Goal: Task Accomplishment & Management: Use online tool/utility

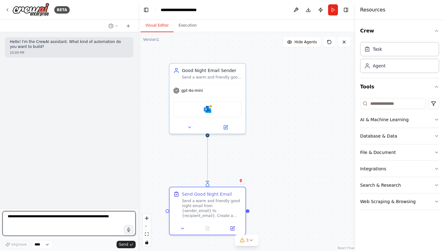
click at [106, 217] on textarea at bounding box center [68, 223] width 133 height 25
paste textarea "**********"
click at [9, 227] on textarea "**********" at bounding box center [68, 223] width 133 height 25
click at [98, 227] on textarea "**********" at bounding box center [68, 223] width 133 height 25
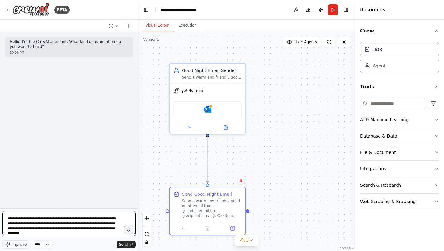
scroll to position [10, 0]
drag, startPoint x: 85, startPoint y: 233, endPoint x: 3, endPoint y: 216, distance: 83.6
click at [3, 216] on textarea "**********" at bounding box center [68, 223] width 133 height 25
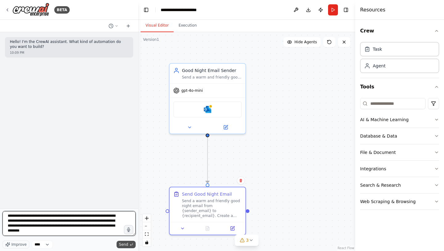
type textarea "**********"
click at [122, 245] on span "Send" at bounding box center [123, 244] width 9 height 5
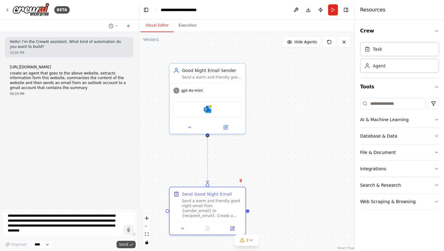
scroll to position [0, 0]
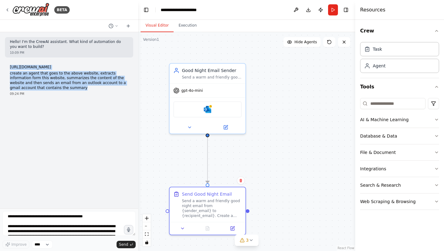
drag, startPoint x: 73, startPoint y: 87, endPoint x: 10, endPoint y: 67, distance: 66.5
click at [10, 67] on div "https://www.ercot.com/mktrules/nprotocols/current create an agent that goes to …" at bounding box center [69, 77] width 118 height 25
copy div "https://www.ercot.com/mktrules/nprotocols/current create an agent that goes to …"
click at [37, 13] on img at bounding box center [30, 10] width 37 height 14
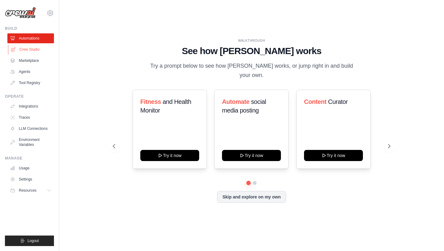
click at [37, 48] on link "Crew Studio" at bounding box center [31, 49] width 47 height 10
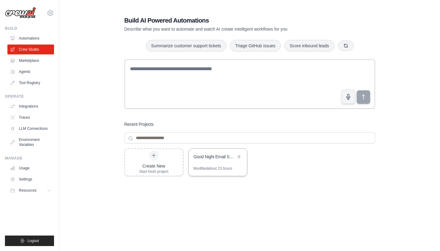
click at [215, 159] on div "Good Night Email Sender" at bounding box center [214, 156] width 42 height 6
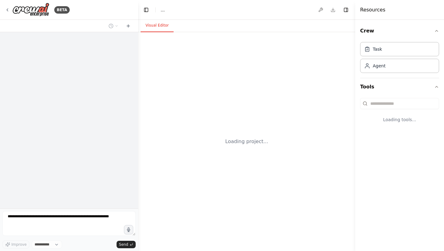
select select "****"
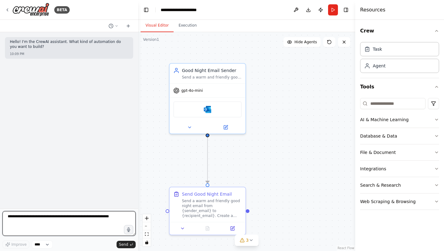
click at [66, 219] on textarea at bounding box center [68, 223] width 133 height 25
paste textarea "**********"
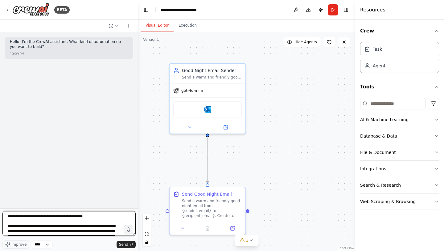
scroll to position [10, 0]
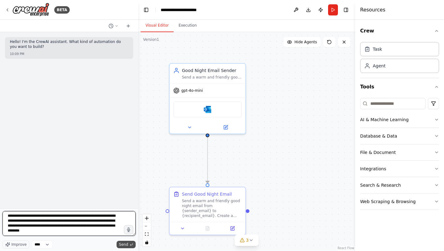
type textarea "**********"
click at [126, 244] on span "Send" at bounding box center [123, 244] width 9 height 5
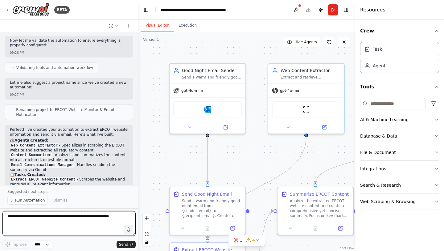
scroll to position [392, 0]
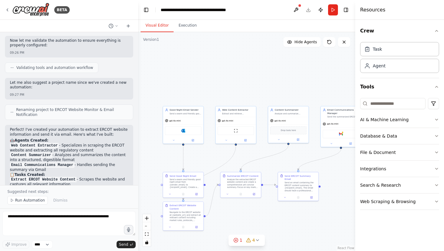
drag, startPoint x: 333, startPoint y: 98, endPoint x: 290, endPoint y: 99, distance: 42.6
click at [290, 99] on div ".deletable-edge-delete-btn { width: 20px; height: 20px; border: 0px solid #ffff…" at bounding box center [246, 141] width 217 height 218
click at [196, 180] on div "Send a warm and friendly good night email from {sender_email} to {recipient_ema…" at bounding box center [186, 182] width 32 height 10
click at [199, 167] on icon at bounding box center [199, 166] width 4 height 4
click at [187, 166] on button "Confirm" at bounding box center [181, 165] width 22 height 7
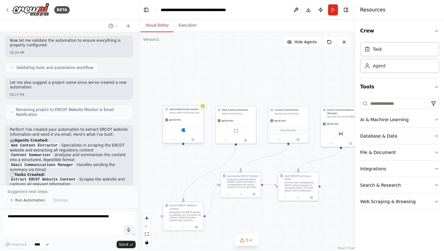
click at [193, 115] on div "Good Night Email Sender Send a warm and friendly good night email from {sender_…" at bounding box center [183, 111] width 40 height 10
click at [200, 102] on button at bounding box center [199, 99] width 8 height 8
click at [199, 99] on icon at bounding box center [199, 99] width 4 height 4
click at [199, 99] on icon at bounding box center [198, 98] width 2 height 3
click at [183, 98] on button "Confirm" at bounding box center [181, 98] width 22 height 7
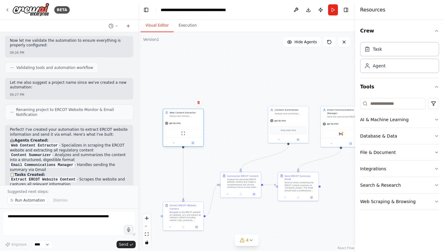
drag, startPoint x: 238, startPoint y: 118, endPoint x: 186, endPoint y: 119, distance: 52.2
click at [186, 119] on div "gpt-4o-mini" at bounding box center [183, 122] width 40 height 7
drag, startPoint x: 290, startPoint y: 116, endPoint x: 241, endPoint y: 120, distance: 48.9
click at [242, 120] on div "gpt-4o-mini" at bounding box center [242, 122] width 40 height 7
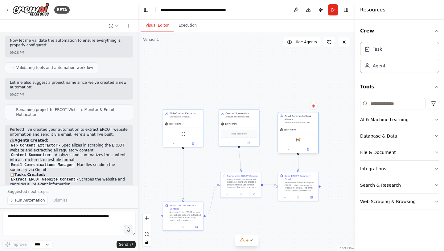
drag, startPoint x: 334, startPoint y: 119, endPoint x: 291, endPoint y: 126, distance: 43.7
click at [291, 126] on div "gpt-4o-mini" at bounding box center [298, 129] width 40 height 7
click at [254, 89] on div ".deletable-edge-delete-btn { width: 20px; height: 20px; border: 0px solid #ffff…" at bounding box center [246, 141] width 217 height 218
click at [333, 11] on button "Run" at bounding box center [333, 9] width 10 height 11
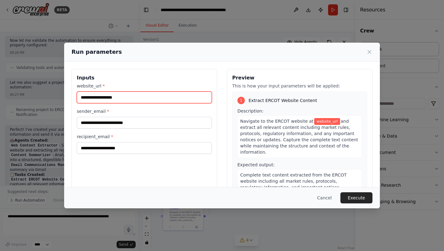
click at [149, 99] on input "website_url *" at bounding box center [144, 97] width 135 height 12
click at [160, 99] on input "website_url *" at bounding box center [144, 97] width 135 height 12
paste input "**********"
type input "**********"
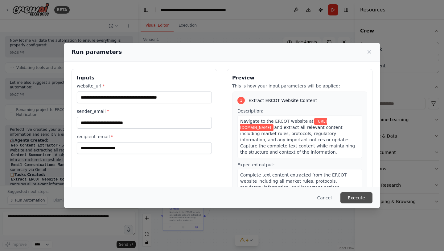
click at [354, 197] on button "Execute" at bounding box center [357, 197] width 32 height 11
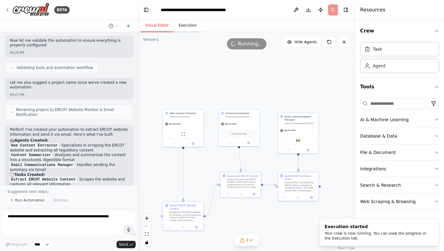
click at [189, 25] on button "Execution" at bounding box center [188, 25] width 28 height 13
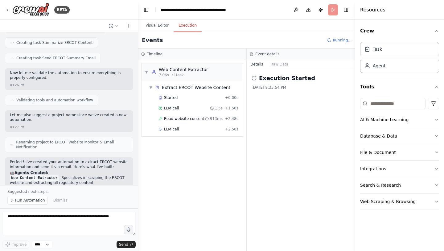
scroll to position [358, 0]
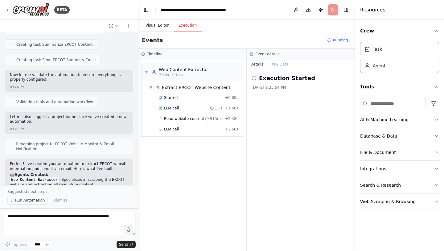
click at [160, 28] on button "Visual Editor" at bounding box center [157, 25] width 33 height 13
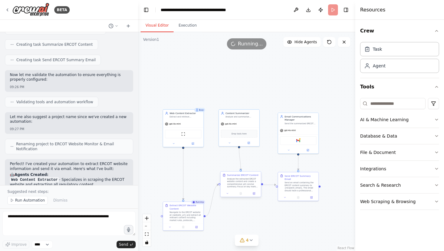
click at [243, 184] on div "Analyze the extracted ERCOT website content and create a comprehensive yet conc…" at bounding box center [243, 182] width 32 height 10
click at [254, 193] on icon at bounding box center [255, 193] width 2 height 2
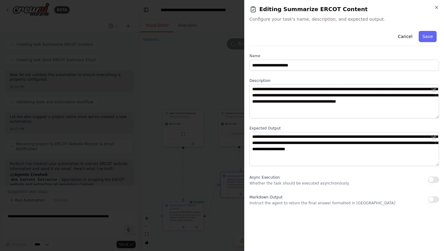
click at [220, 73] on div at bounding box center [222, 125] width 444 height 251
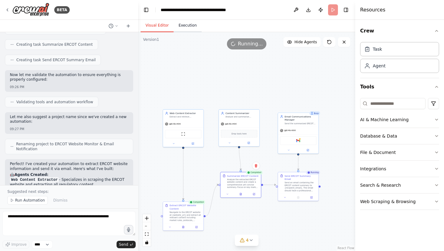
click at [188, 27] on button "Execution" at bounding box center [188, 25] width 28 height 13
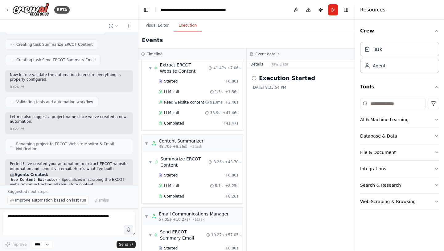
scroll to position [0, 0]
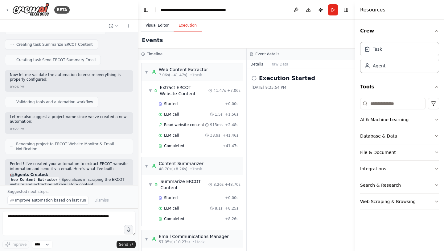
click at [160, 27] on button "Visual Editor" at bounding box center [157, 25] width 33 height 13
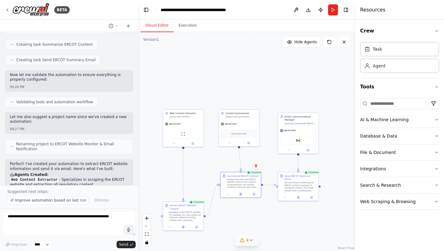
click at [248, 239] on span "4" at bounding box center [247, 240] width 3 height 6
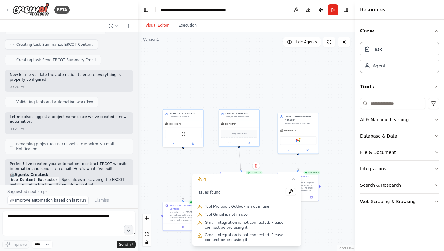
click at [246, 70] on div ".deletable-edge-delete-btn { width: 20px; height: 20px; border: 0px solid #ffff…" at bounding box center [246, 141] width 217 height 218
click at [308, 218] on div ".deletable-edge-delete-btn { width: 20px; height: 20px; border: 0px solid #ffff…" at bounding box center [246, 141] width 217 height 218
click at [291, 191] on button at bounding box center [291, 191] width 10 height 7
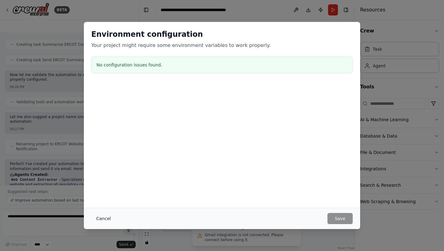
click at [109, 217] on button "Cancel" at bounding box center [103, 218] width 24 height 11
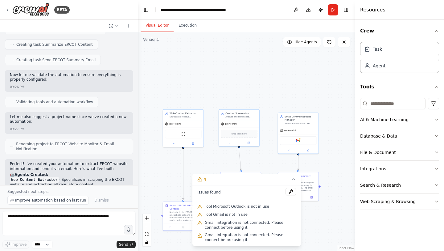
click at [300, 90] on div ".deletable-edge-delete-btn { width: 20px; height: 20px; border: 0px solid #ffff…" at bounding box center [246, 141] width 217 height 218
click at [329, 206] on div ".deletable-edge-delete-btn { width: 20px; height: 20px; border: 0px solid #ffff…" at bounding box center [246, 141] width 217 height 218
click at [201, 159] on div ".deletable-edge-delete-btn { width: 20px; height: 20px; border: 0px solid #ffff…" at bounding box center [246, 141] width 217 height 218
click at [187, 27] on button "Execution" at bounding box center [188, 25] width 28 height 13
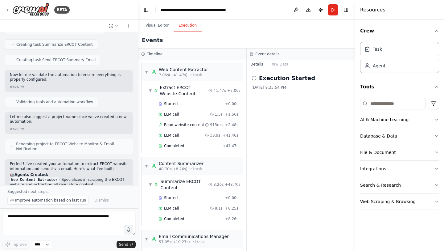
click at [267, 79] on h2 "Execution Started" at bounding box center [287, 78] width 56 height 9
click at [383, 104] on input at bounding box center [392, 103] width 65 height 11
click at [381, 53] on div "Task" at bounding box center [399, 49] width 79 height 14
click at [319, 10] on button "Publish" at bounding box center [321, 9] width 10 height 11
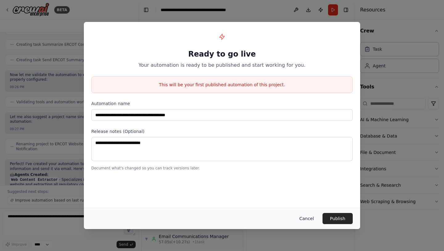
click at [312, 216] on button "Cancel" at bounding box center [307, 218] width 24 height 11
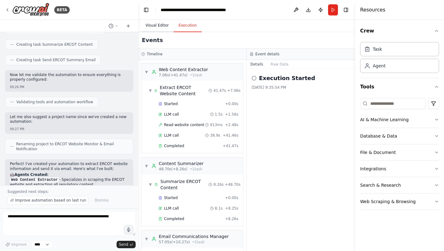
click at [160, 26] on button "Visual Editor" at bounding box center [157, 25] width 33 height 13
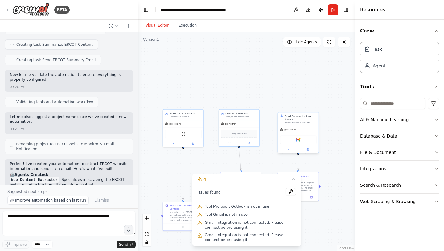
click at [305, 140] on div "Gmail" at bounding box center [298, 139] width 36 height 9
click at [309, 149] on icon at bounding box center [308, 149] width 2 height 2
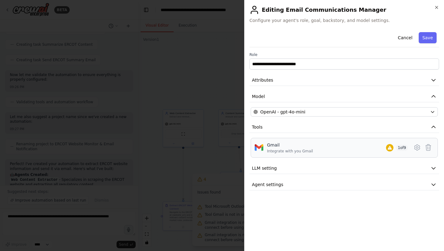
click at [339, 150] on div "Gmail Integrate with you Gmail 1 of 9" at bounding box center [337, 148] width 141 height 12
click at [335, 150] on div "Gmail Integrate with you Gmail 1 of 9" at bounding box center [337, 148] width 141 height 12
click at [436, 7] on icon "button" at bounding box center [437, 7] width 2 height 2
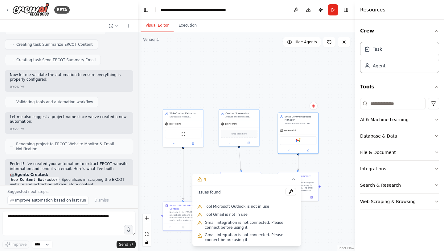
click at [306, 84] on div ".deletable-edge-delete-btn { width: 20px; height: 20px; border: 0px solid #ffff…" at bounding box center [246, 141] width 217 height 218
click at [314, 205] on div ".deletable-edge-delete-btn { width: 20px; height: 20px; border: 0px solid #ffff…" at bounding box center [246, 141] width 217 height 218
click at [309, 147] on button at bounding box center [308, 146] width 18 height 4
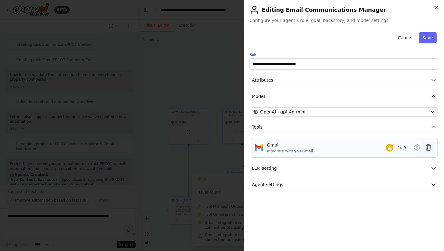
click at [430, 145] on icon at bounding box center [428, 147] width 5 height 6
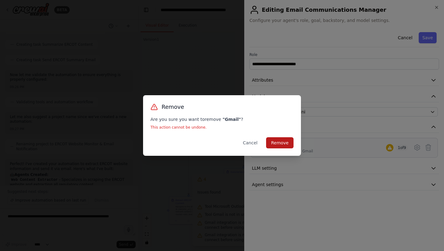
click at [287, 142] on button "Remove" at bounding box center [279, 142] width 27 height 11
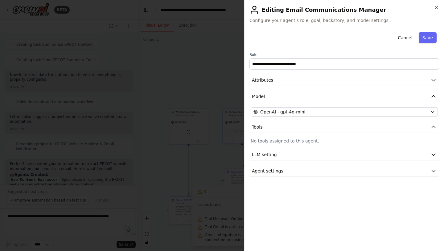
click at [285, 140] on p "No tools assigned to this agent." at bounding box center [344, 141] width 187 height 6
click at [433, 128] on icon "button" at bounding box center [434, 127] width 6 height 6
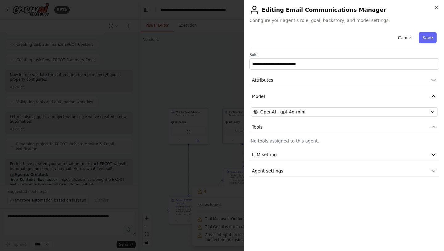
click at [301, 138] on p "No tools assigned to this agent." at bounding box center [344, 141] width 187 height 6
click at [299, 139] on p "No tools assigned to this agent." at bounding box center [344, 141] width 187 height 6
click at [408, 38] on button "Cancel" at bounding box center [405, 37] width 22 height 11
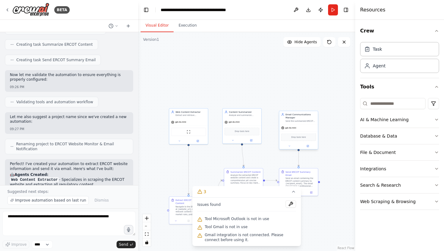
click at [303, 126] on div "gpt-4o-mini" at bounding box center [299, 127] width 39 height 7
click at [309, 146] on button at bounding box center [308, 146] width 18 height 4
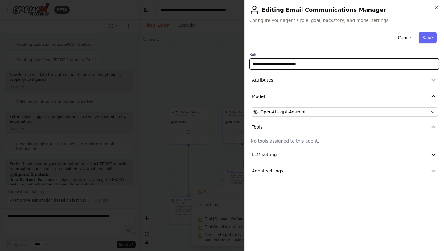
click at [324, 61] on input "**********" at bounding box center [345, 63] width 190 height 11
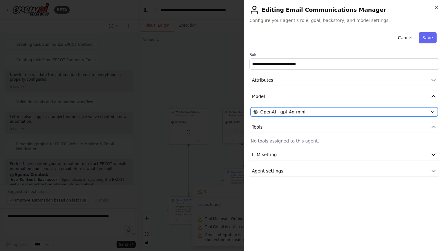
click at [312, 112] on div "OpenAI - gpt-4o-mini" at bounding box center [341, 112] width 174 height 6
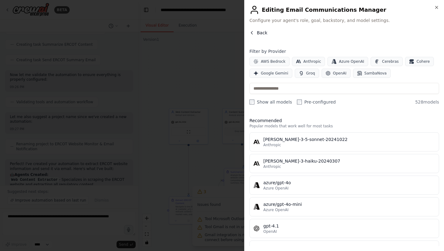
click at [252, 31] on icon "button" at bounding box center [252, 32] width 5 height 5
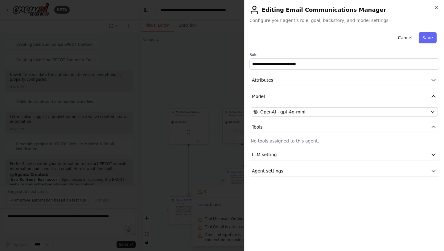
click at [229, 48] on div at bounding box center [222, 125] width 444 height 251
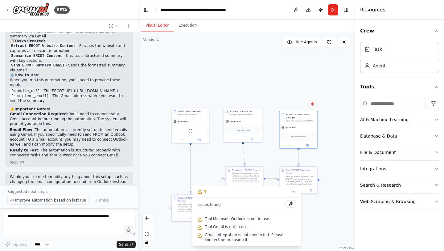
scroll to position [548, 0]
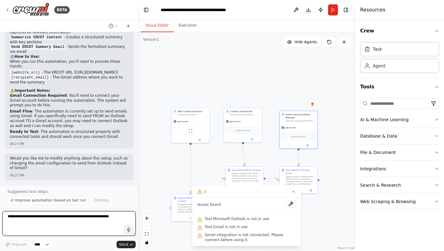
click at [47, 216] on textarea at bounding box center [68, 223] width 133 height 25
type textarea "**********"
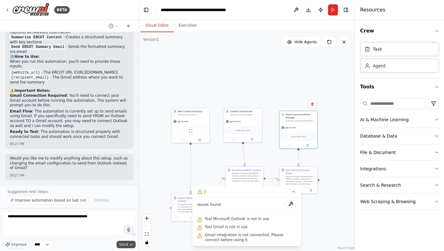
click at [123, 242] on span "Send" at bounding box center [123, 244] width 9 height 5
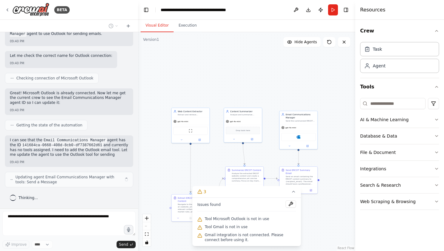
scroll to position [751, 0]
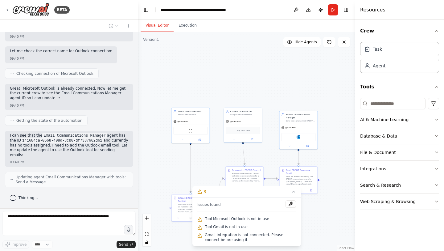
click at [258, 82] on div ".deletable-edge-delete-btn { width: 20px; height: 20px; border: 0px solid #ffff…" at bounding box center [246, 141] width 217 height 218
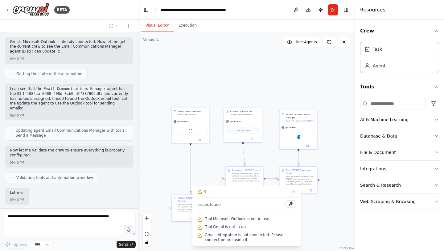
scroll to position [830, 0]
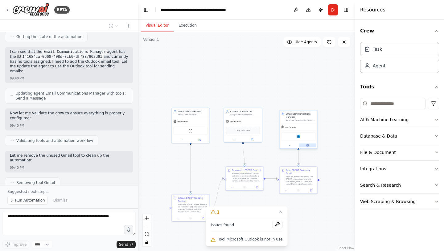
click at [309, 143] on button at bounding box center [307, 145] width 17 height 4
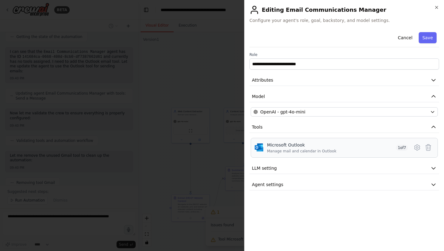
click at [403, 148] on span "1 of 7" at bounding box center [402, 147] width 12 height 6
click at [416, 148] on icon at bounding box center [417, 147] width 2 height 2
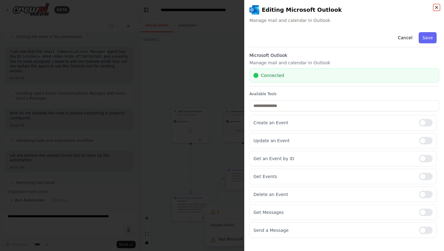
click at [437, 8] on icon "button" at bounding box center [436, 7] width 5 height 5
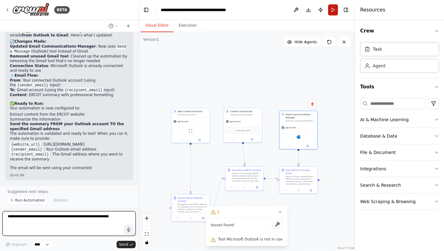
scroll to position [1006, 0]
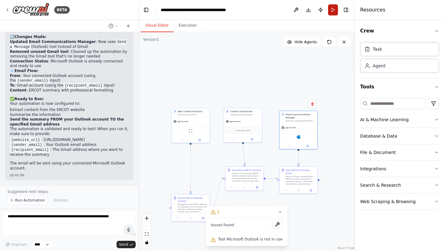
click at [333, 10] on button "Run" at bounding box center [333, 9] width 10 height 11
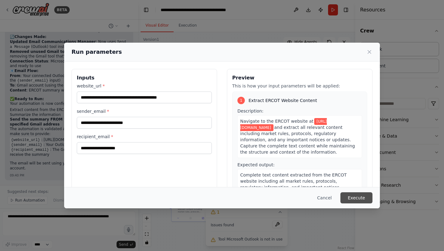
click at [353, 197] on button "Execute" at bounding box center [357, 197] width 32 height 11
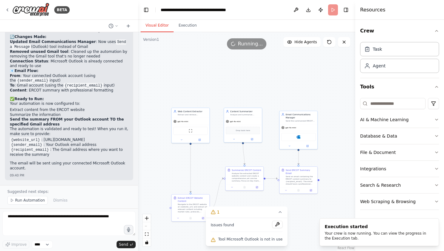
click at [240, 238] on span "Tool Microsoft Outlook is not in use" at bounding box center [250, 238] width 64 height 5
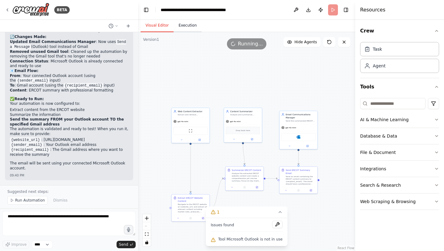
click at [191, 29] on button "Execution" at bounding box center [188, 25] width 28 height 13
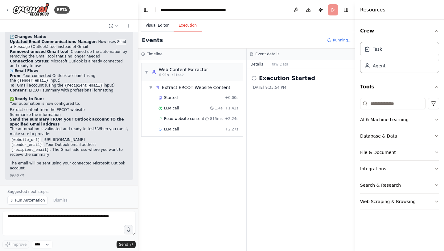
click at [164, 26] on button "Visual Editor" at bounding box center [157, 25] width 33 height 13
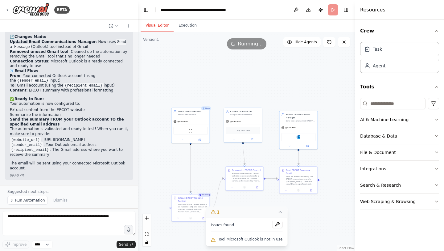
click at [215, 212] on icon at bounding box center [213, 212] width 4 height 4
click at [243, 240] on icon at bounding box center [242, 239] width 5 height 5
click at [234, 238] on span "Tool Microsoft Outlook is not in use" at bounding box center [250, 238] width 64 height 5
click at [276, 223] on button at bounding box center [277, 223] width 10 height 7
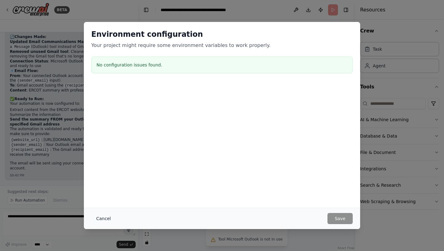
click at [107, 219] on button "Cancel" at bounding box center [103, 218] width 24 height 11
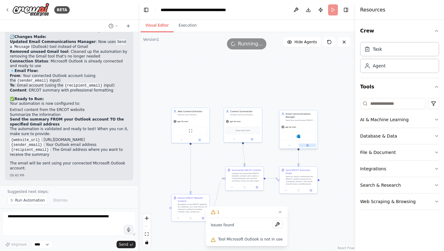
click at [309, 145] on button at bounding box center [307, 145] width 17 height 4
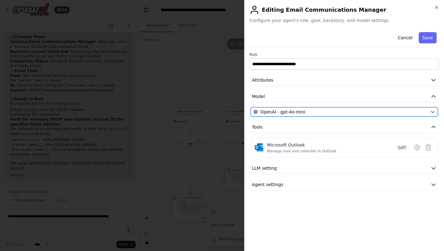
click at [362, 112] on div "OpenAI - gpt-4o-mini" at bounding box center [341, 112] width 174 height 6
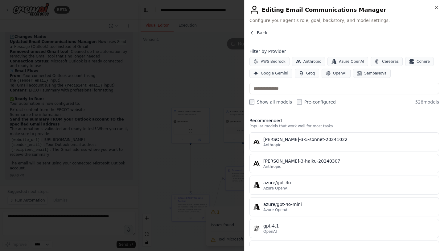
click at [254, 35] on button "Back" at bounding box center [259, 33] width 18 height 6
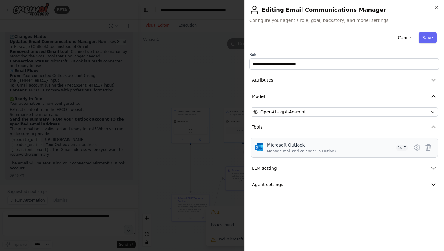
click at [303, 150] on div "Manage mail and calendar in Outlook" at bounding box center [301, 150] width 69 height 5
click at [419, 147] on icon at bounding box center [417, 146] width 7 height 7
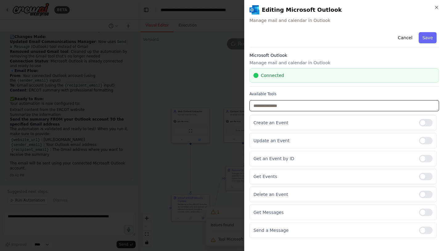
click at [312, 106] on input "text" at bounding box center [345, 105] width 190 height 11
click at [216, 80] on div at bounding box center [222, 125] width 444 height 251
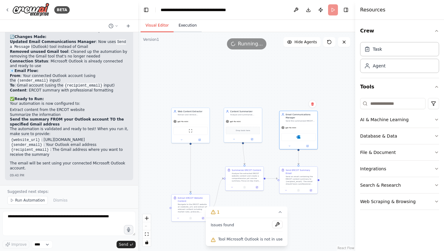
click at [186, 24] on button "Execution" at bounding box center [188, 25] width 28 height 13
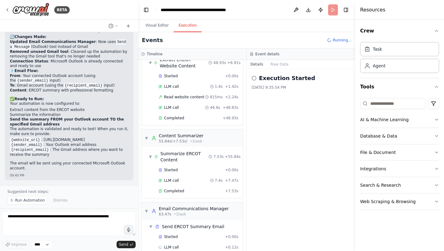
scroll to position [38, 0]
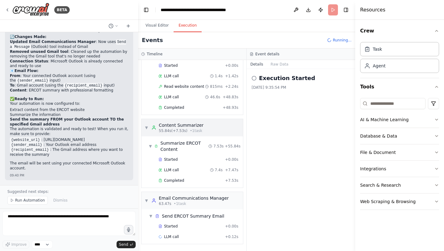
click at [148, 127] on span "▼" at bounding box center [147, 127] width 4 height 5
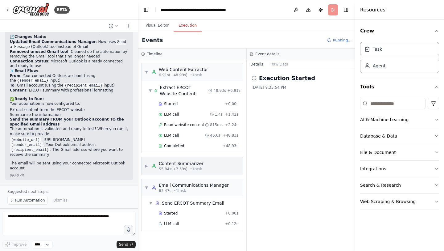
click at [147, 165] on span "▶" at bounding box center [147, 165] width 4 height 5
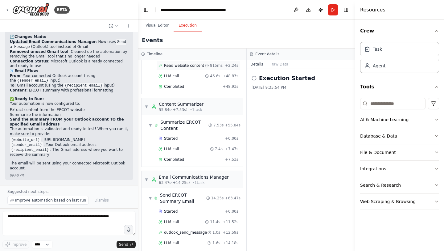
scroll to position [76, 0]
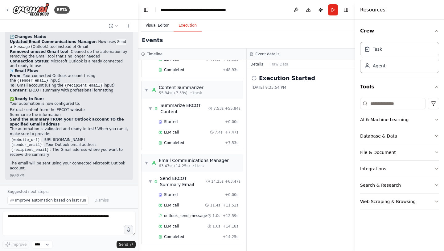
click at [158, 27] on button "Visual Editor" at bounding box center [157, 25] width 33 height 13
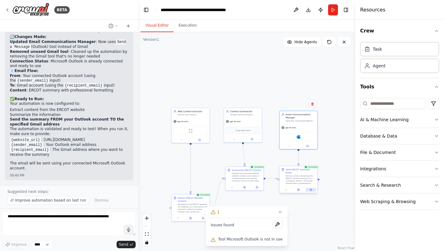
click at [312, 189] on icon at bounding box center [311, 190] width 2 height 2
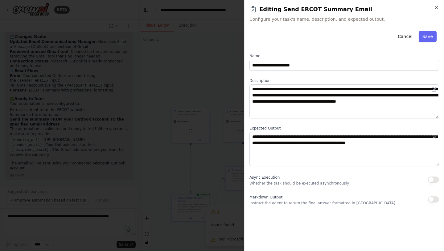
click at [220, 149] on div at bounding box center [222, 125] width 444 height 251
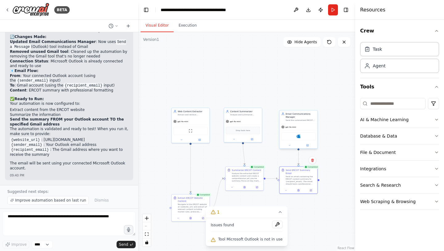
click at [307, 137] on div "Microsoft Outlook" at bounding box center [298, 136] width 34 height 8
click at [309, 147] on div at bounding box center [299, 145] width 38 height 6
click at [309, 145] on button at bounding box center [307, 145] width 17 height 4
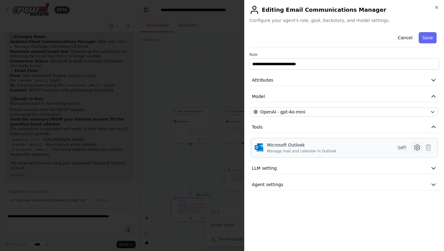
click at [420, 148] on icon at bounding box center [417, 146] width 7 height 7
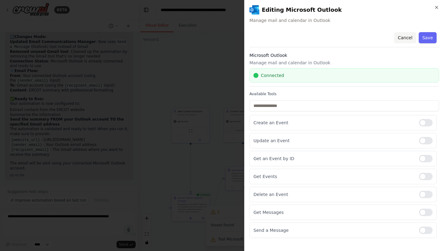
click at [407, 39] on button "Cancel" at bounding box center [405, 37] width 22 height 11
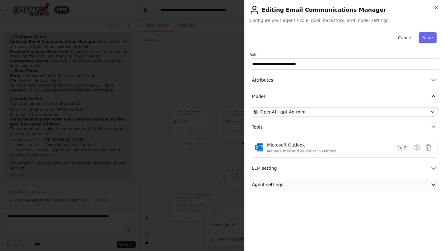
click at [434, 184] on icon "button" at bounding box center [434, 185] width 4 height 2
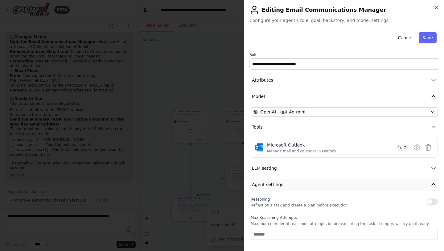
click at [434, 184] on button "Agent settings" at bounding box center [345, 184] width 190 height 11
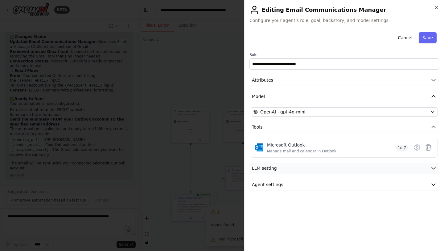
click at [433, 164] on button "LLM setting" at bounding box center [345, 167] width 190 height 11
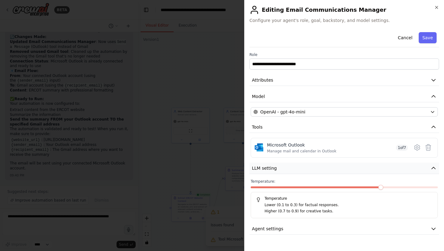
click at [433, 165] on icon "button" at bounding box center [434, 168] width 6 height 6
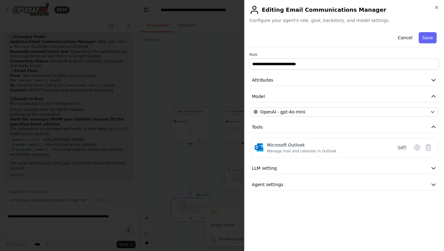
click at [211, 57] on div at bounding box center [222, 125] width 444 height 251
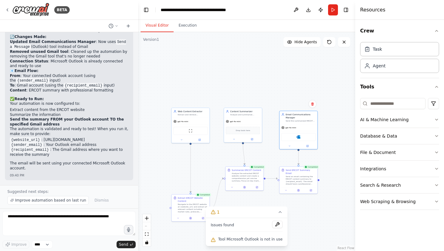
click at [263, 10] on header "**********" at bounding box center [246, 10] width 217 height 20
click at [256, 10] on header "**********" at bounding box center [246, 10] width 217 height 20
drag, startPoint x: 192, startPoint y: 214, endPoint x: 191, endPoint y: 192, distance: 22.5
click at [191, 192] on div "Extract ERCOT Website Content Navigate to the ERCOT website at {website_url} an…" at bounding box center [190, 185] width 39 height 27
drag, startPoint x: 192, startPoint y: 188, endPoint x: 185, endPoint y: 180, distance: 10.3
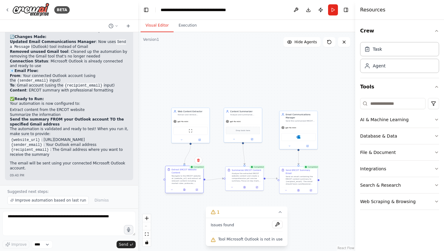
click at [185, 180] on div "Navigate to the ERCOT website at {website_url} and extract all relevant content…" at bounding box center [187, 179] width 30 height 10
drag, startPoint x: 188, startPoint y: 176, endPoint x: 193, endPoint y: 176, distance: 4.7
click at [193, 176] on div "Navigate to the ERCOT website at {website_url} and extract all relevant content…" at bounding box center [193, 179] width 30 height 10
click at [307, 219] on div ".deletable-edge-delete-btn { width: 20px; height: 20px; border: 0px solid #ffff…" at bounding box center [246, 141] width 217 height 218
click at [435, 137] on icon "button" at bounding box center [436, 135] width 5 height 5
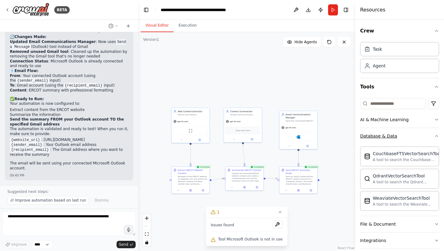
click at [434, 133] on icon "button" at bounding box center [436, 135] width 5 height 5
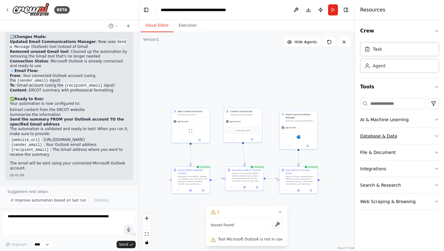
click at [433, 133] on button "Database & Data" at bounding box center [399, 136] width 79 height 16
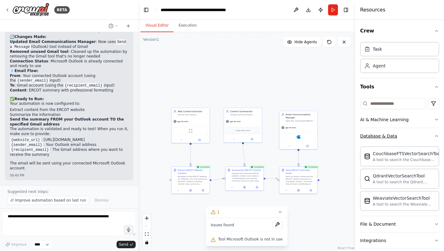
click at [434, 133] on icon "button" at bounding box center [436, 135] width 5 height 5
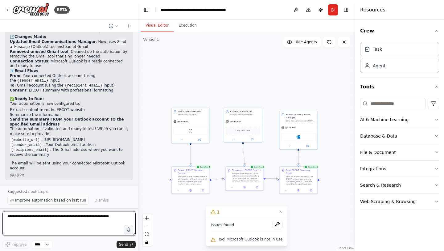
click at [62, 222] on textarea at bounding box center [68, 223] width 133 height 25
type textarea "**********"
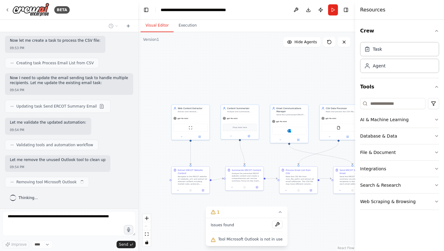
scroll to position [1316, 0]
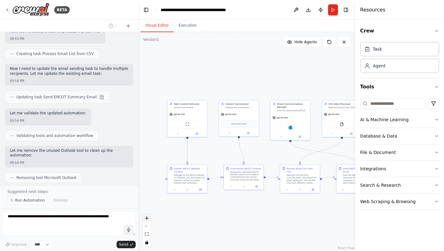
click at [148, 220] on button "zoom in" at bounding box center [147, 218] width 8 height 8
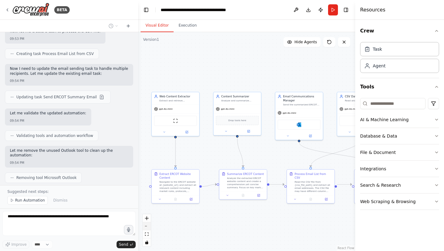
click at [148, 224] on button "zoom out" at bounding box center [147, 226] width 8 height 8
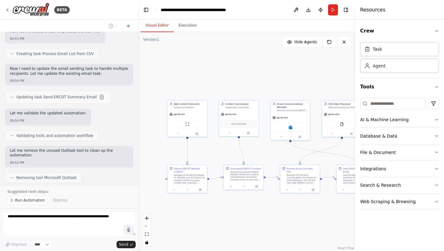
click at [440, 31] on div "Crew Task Agent Tools AI & Machine Learning Database & Data File & Document Int…" at bounding box center [399, 135] width 89 height 231
click at [436, 31] on icon "button" at bounding box center [436, 30] width 5 height 5
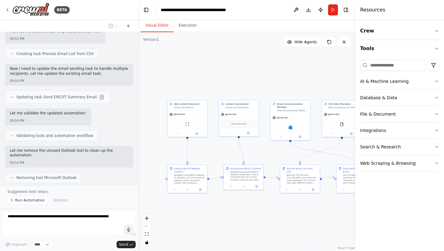
click at [339, 58] on div ".deletable-edge-delete-btn { width: 20px; height: 20px; border: 0px solid #ffff…" at bounding box center [246, 141] width 217 height 218
drag, startPoint x: 293, startPoint y: 119, endPoint x: 340, endPoint y: 73, distance: 65.9
click at [340, 73] on div "gpt-4o-mini" at bounding box center [338, 71] width 39 height 7
drag, startPoint x: 338, startPoint y: 114, endPoint x: 289, endPoint y: 115, distance: 48.7
click at [289, 115] on div "gpt-4o-mini" at bounding box center [283, 113] width 15 height 3
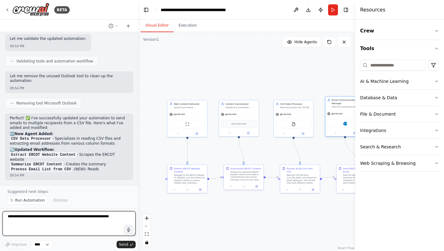
drag, startPoint x: 335, startPoint y: 70, endPoint x: 341, endPoint y: 114, distance: 45.1
click at [341, 114] on div "gpt-4o-mini" at bounding box center [344, 113] width 39 height 7
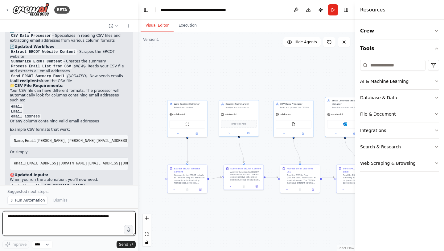
scroll to position [1472, 0]
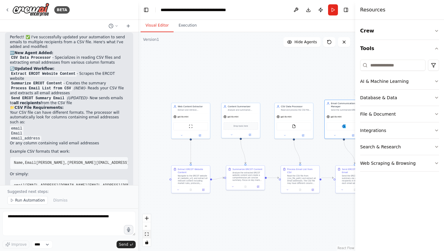
click at [147, 235] on icon "fit view" at bounding box center [147, 233] width 4 height 3
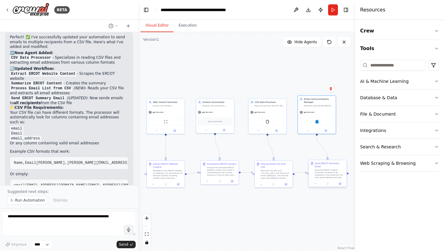
click at [341, 183] on div "Send ERCOT Summary Email Send the ERCOT content summary via email to all recipi…" at bounding box center [328, 173] width 39 height 27
click at [342, 181] on button at bounding box center [340, 183] width 10 height 4
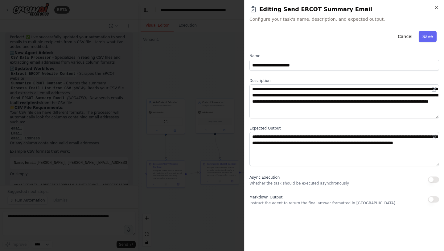
click at [203, 206] on div at bounding box center [222, 125] width 444 height 251
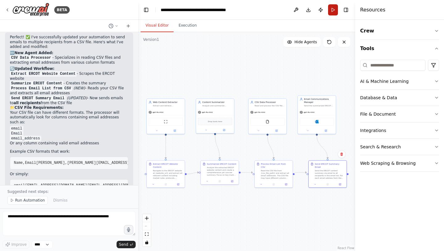
click at [335, 13] on button "Run" at bounding box center [333, 9] width 10 height 11
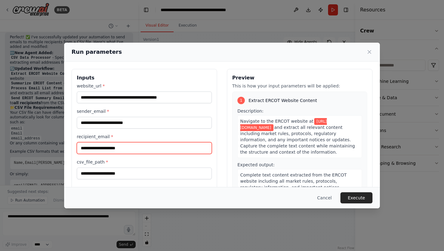
click at [148, 148] on input "**********" at bounding box center [144, 148] width 135 height 12
type input "*"
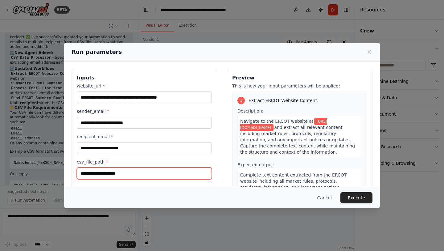
click at [134, 176] on input "csv_file_path *" at bounding box center [144, 173] width 135 height 12
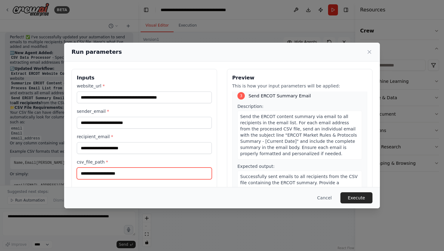
scroll to position [379, 0]
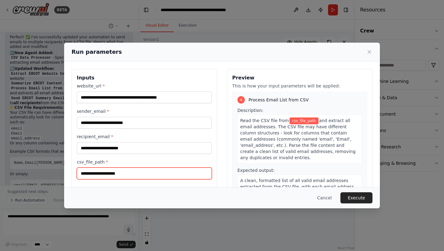
click at [154, 173] on input "csv_file_path *" at bounding box center [144, 173] width 135 height 12
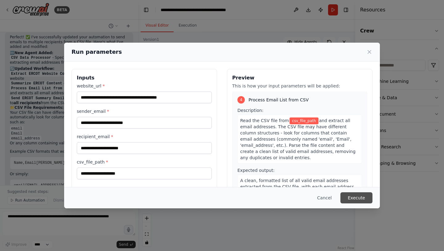
click at [352, 197] on button "Execute" at bounding box center [357, 197] width 32 height 11
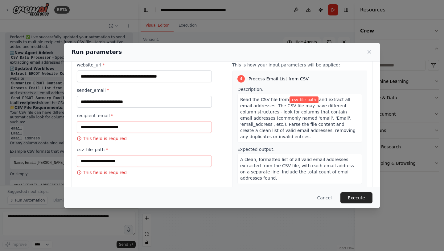
scroll to position [28, 0]
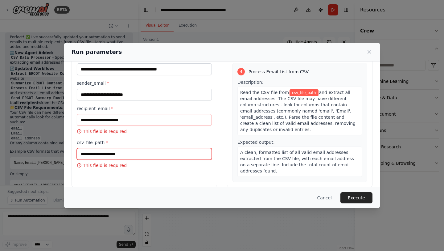
click at [144, 155] on input "csv_file_path *" at bounding box center [144, 154] width 135 height 12
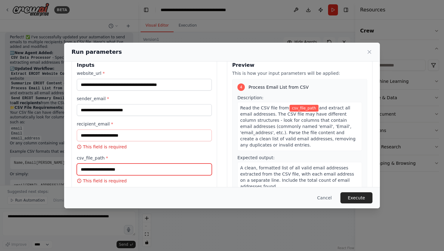
scroll to position [8, 0]
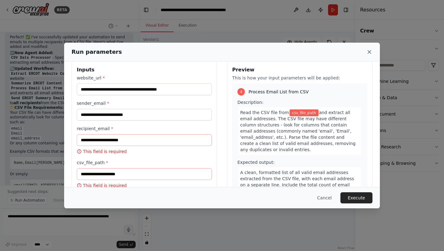
click at [371, 52] on icon at bounding box center [370, 52] width 6 height 6
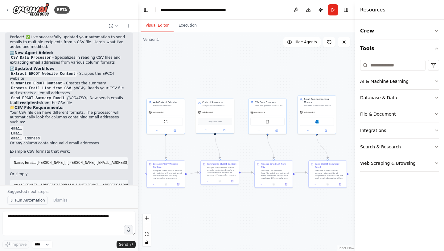
click at [35, 200] on span "Run Automation" at bounding box center [30, 199] width 30 height 5
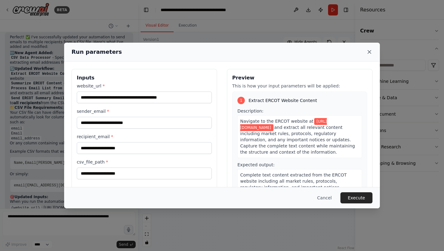
click at [369, 53] on icon at bounding box center [370, 52] width 6 height 6
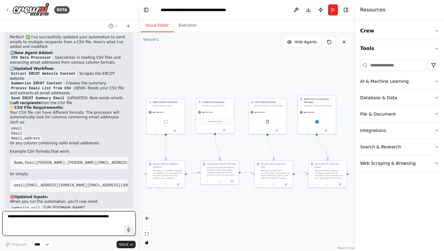
click at [85, 223] on textarea at bounding box center [68, 223] width 133 height 25
click at [437, 113] on icon "button" at bounding box center [436, 113] width 5 height 5
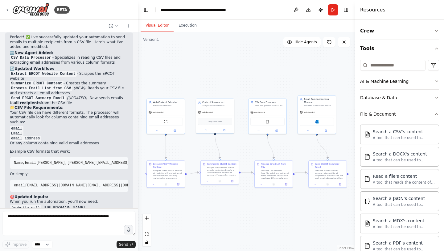
click at [434, 114] on icon "button" at bounding box center [436, 113] width 5 height 5
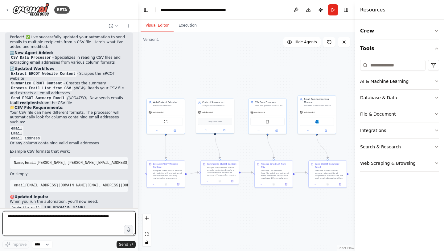
click at [77, 219] on textarea at bounding box center [68, 223] width 133 height 25
click at [342, 181] on button at bounding box center [340, 183] width 10 height 4
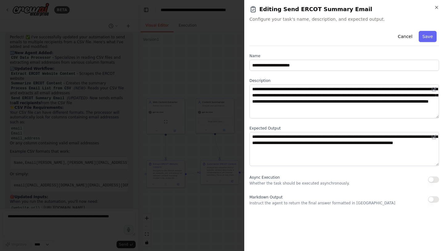
click at [222, 206] on div at bounding box center [222, 125] width 444 height 251
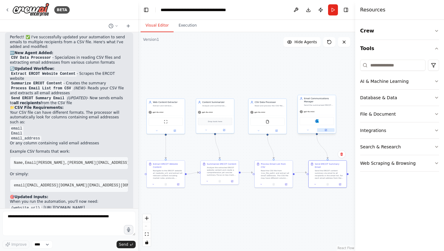
click at [327, 129] on icon at bounding box center [326, 130] width 2 height 2
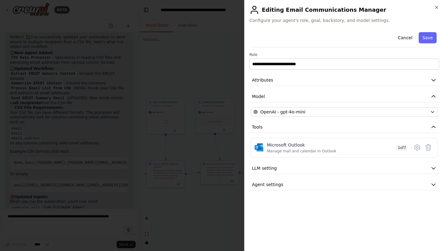
click at [229, 206] on div at bounding box center [222, 125] width 444 height 251
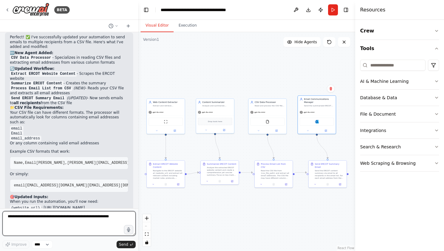
click at [69, 222] on textarea at bounding box center [68, 223] width 133 height 25
click at [18, 219] on textarea "**********" at bounding box center [68, 223] width 133 height 25
click at [23, 222] on textarea "**********" at bounding box center [68, 223] width 133 height 25
type textarea "**********"
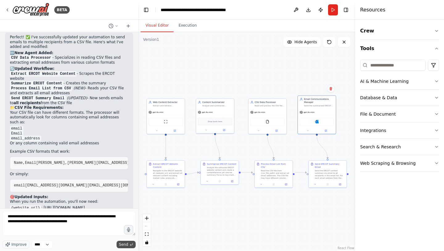
click at [134, 244] on button "Send" at bounding box center [126, 243] width 19 height 7
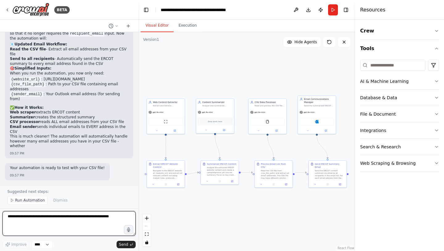
scroll to position [1900, 0]
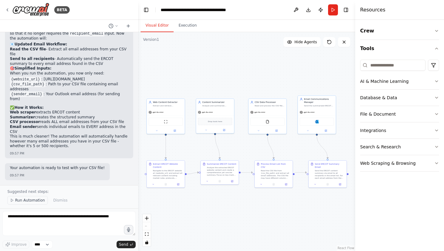
click at [34, 199] on span "Run Automation" at bounding box center [30, 199] width 30 height 5
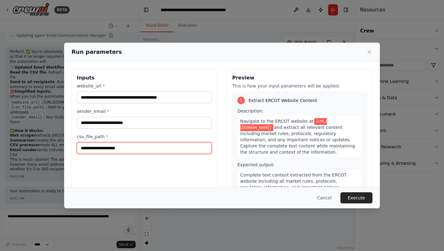
click at [153, 148] on input "csv_file_path *" at bounding box center [144, 148] width 135 height 12
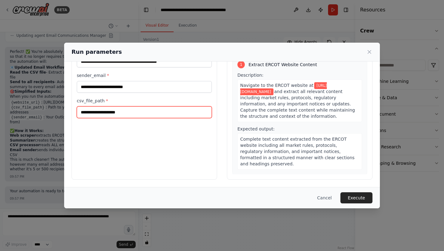
scroll to position [0, 0]
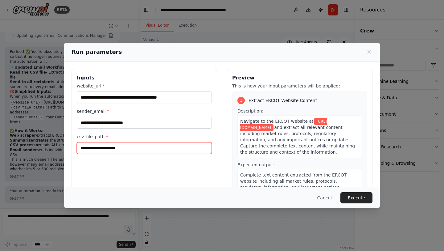
click at [144, 150] on input "csv_file_path *" at bounding box center [144, 148] width 135 height 12
click at [325, 197] on button "Cancel" at bounding box center [325, 197] width 24 height 11
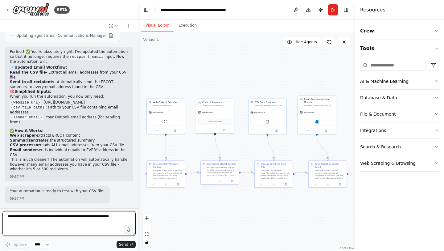
click at [65, 220] on textarea at bounding box center [68, 223] width 133 height 25
click at [76, 222] on textarea "**********" at bounding box center [68, 223] width 133 height 25
click at [71, 217] on textarea "**********" at bounding box center [68, 223] width 133 height 25
type textarea "**********"
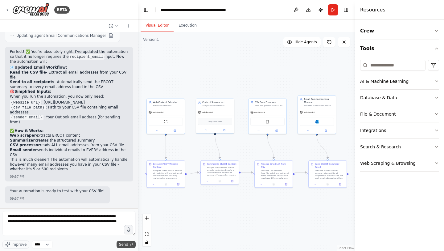
click at [126, 244] on span "Send" at bounding box center [123, 244] width 9 height 5
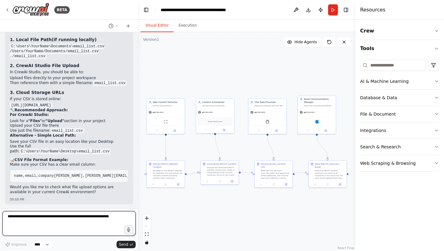
scroll to position [2089, 0]
click at [48, 243] on select "****" at bounding box center [42, 244] width 21 height 8
click at [118, 26] on icon at bounding box center [117, 26] width 4 height 4
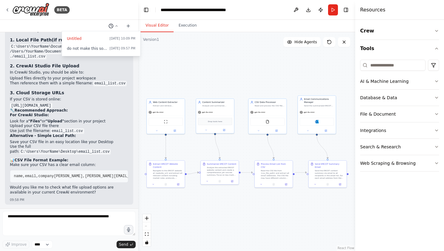
click at [118, 26] on div at bounding box center [69, 125] width 138 height 251
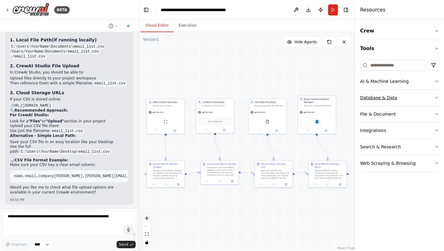
click at [435, 97] on icon "button" at bounding box center [436, 97] width 5 height 5
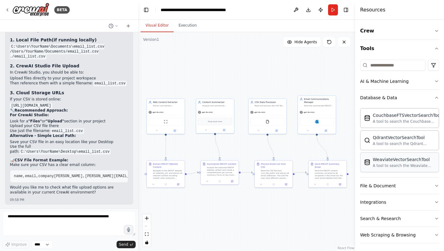
scroll to position [2, 0]
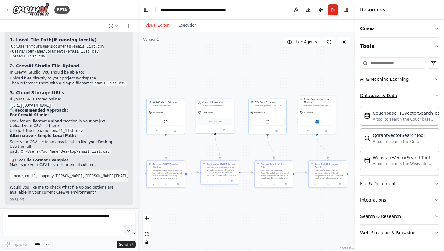
click at [434, 97] on icon "button" at bounding box center [436, 95] width 5 height 5
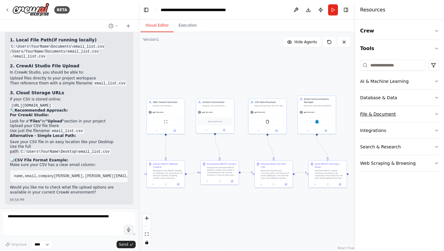
click at [434, 114] on icon "button" at bounding box center [436, 113] width 5 height 5
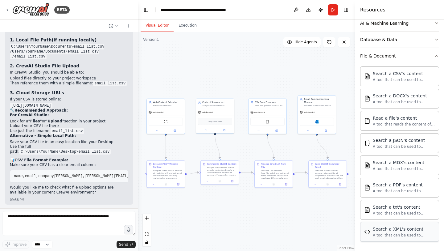
scroll to position [56, 0]
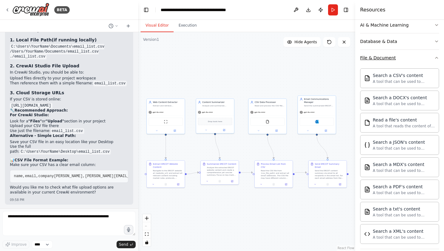
click at [434, 60] on icon "button" at bounding box center [436, 57] width 5 height 5
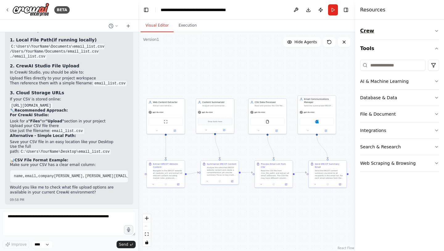
click at [436, 29] on icon "button" at bounding box center [436, 30] width 5 height 5
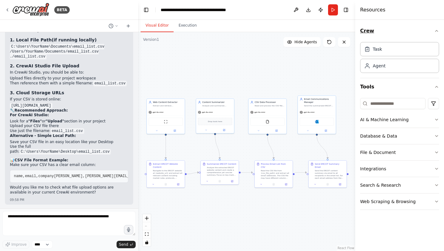
click at [436, 29] on icon "button" at bounding box center [436, 30] width 5 height 5
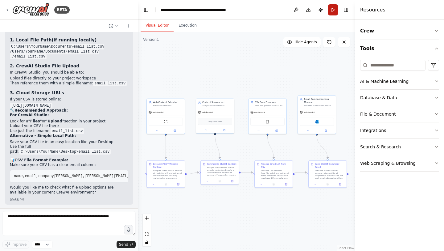
click at [330, 13] on button "Run" at bounding box center [333, 9] width 10 height 11
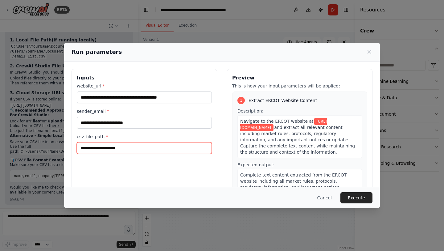
click at [125, 150] on input "csv_file_path *" at bounding box center [144, 148] width 135 height 12
paste input "**********"
type input "**********"
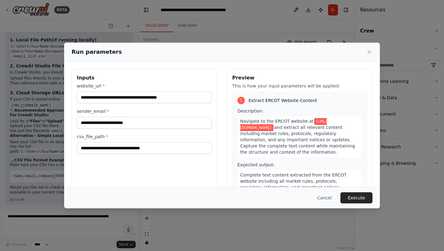
click at [159, 163] on div "**********" at bounding box center [145, 142] width 146 height 146
click at [358, 194] on button "Execute" at bounding box center [357, 197] width 32 height 11
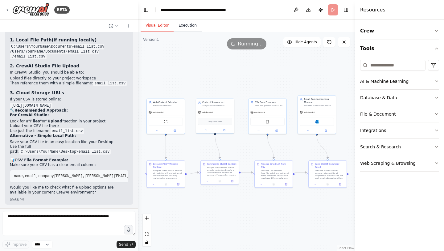
click at [192, 29] on button "Execution" at bounding box center [188, 25] width 28 height 13
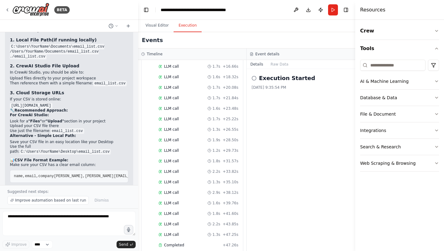
scroll to position [400, 0]
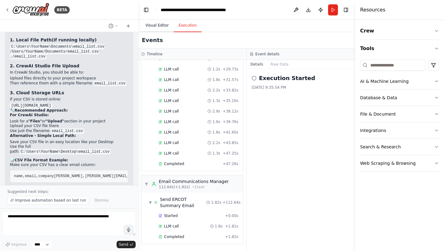
click at [153, 24] on button "Visual Editor" at bounding box center [157, 25] width 33 height 13
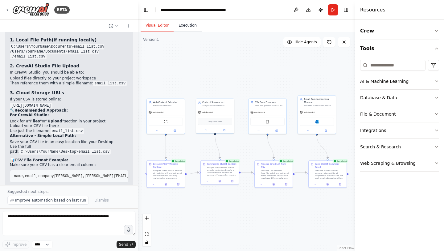
click at [184, 26] on button "Execution" at bounding box center [188, 25] width 28 height 13
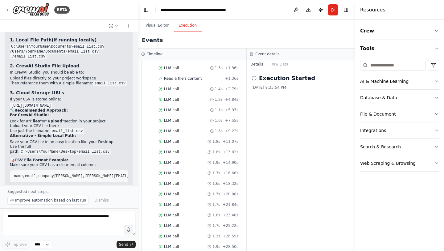
scroll to position [117, 0]
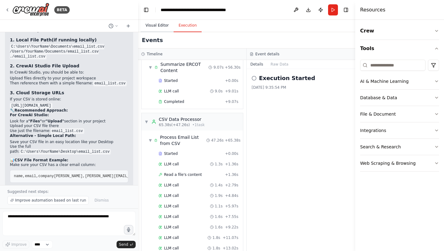
click at [154, 24] on button "Visual Editor" at bounding box center [157, 25] width 33 height 13
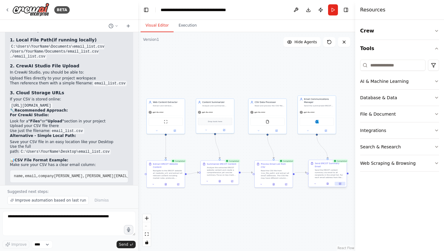
click at [341, 181] on button at bounding box center [340, 183] width 10 height 4
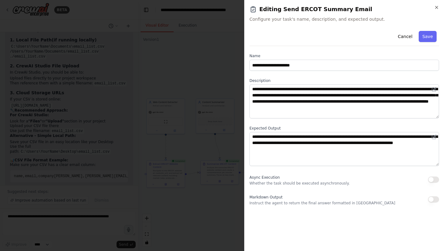
click at [217, 221] on div at bounding box center [222, 125] width 444 height 251
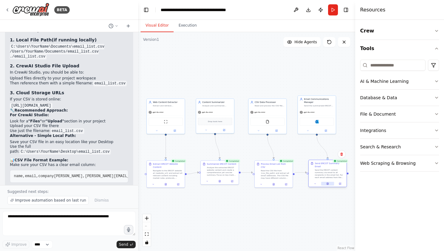
click at [329, 181] on button at bounding box center [327, 183] width 13 height 4
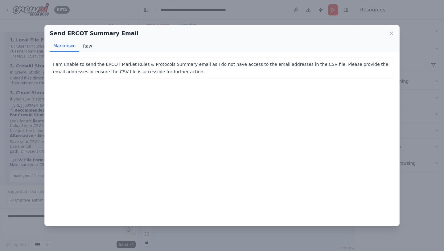
click at [86, 46] on button "Raw" at bounding box center [87, 46] width 16 height 12
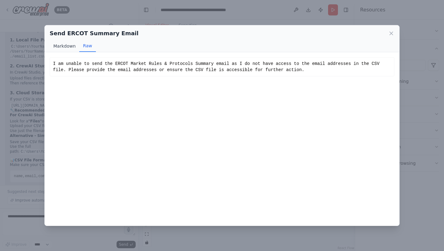
click at [71, 46] on button "Markdown" at bounding box center [65, 46] width 30 height 12
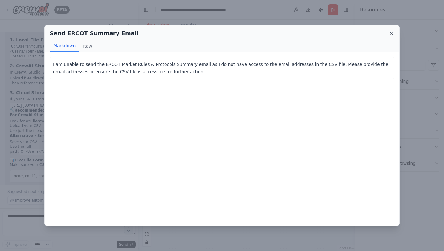
click at [391, 33] on icon at bounding box center [391, 33] width 3 height 3
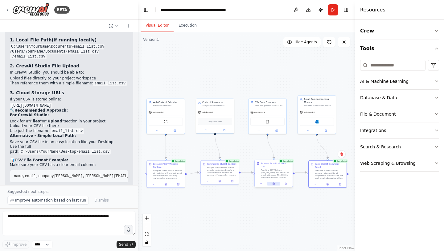
click at [276, 181] on button at bounding box center [273, 183] width 13 height 4
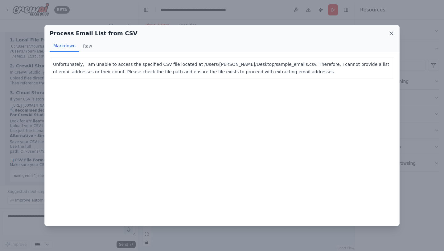
click at [391, 34] on icon at bounding box center [391, 33] width 3 height 3
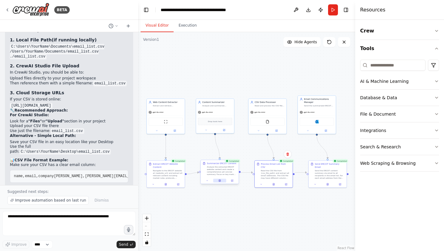
click at [220, 182] on button at bounding box center [219, 180] width 13 height 4
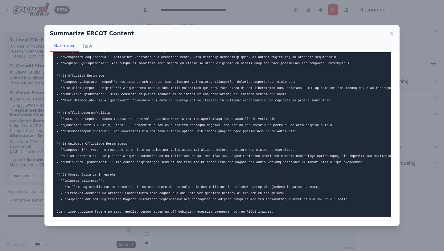
scroll to position [0, 0]
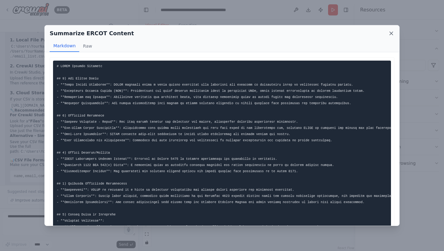
click at [392, 33] on icon at bounding box center [391, 33] width 6 height 6
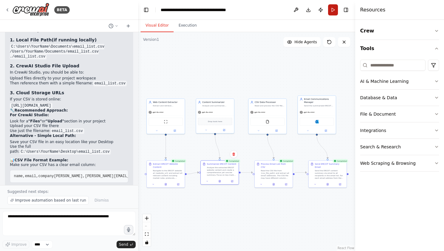
click at [334, 12] on button "Run" at bounding box center [333, 9] width 10 height 11
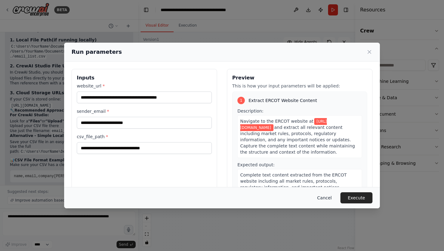
click at [332, 194] on button "Cancel" at bounding box center [325, 197] width 24 height 11
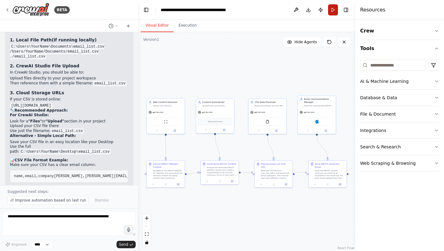
click at [334, 12] on button "Run" at bounding box center [333, 9] width 10 height 11
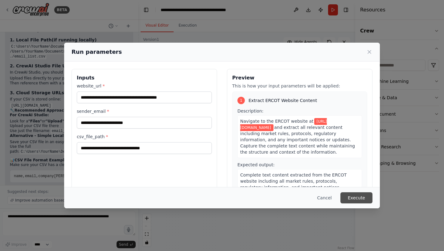
click at [351, 196] on button "Execute" at bounding box center [357, 197] width 32 height 11
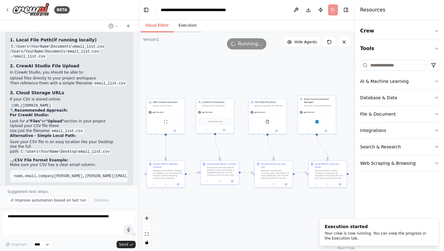
click at [190, 27] on button "Execution" at bounding box center [188, 25] width 28 height 13
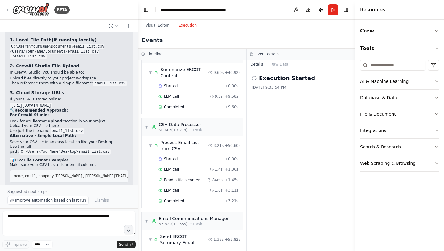
scroll to position [149, 0]
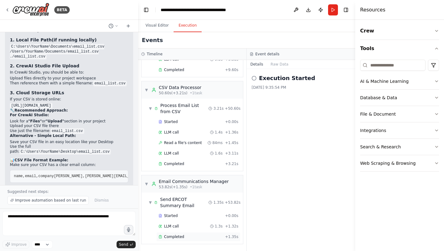
click at [172, 237] on span "Completed" at bounding box center [174, 236] width 20 height 5
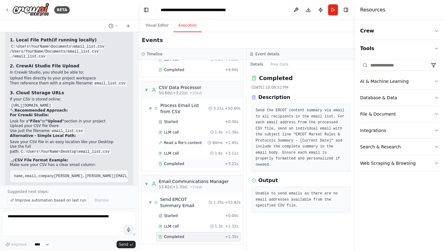
click at [180, 163] on span "Completed" at bounding box center [174, 163] width 20 height 5
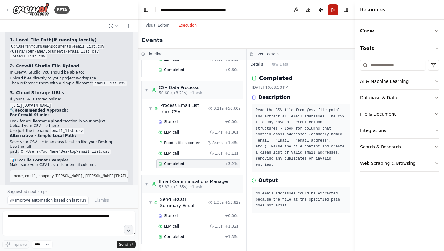
click at [336, 8] on button "Run" at bounding box center [333, 9] width 10 height 11
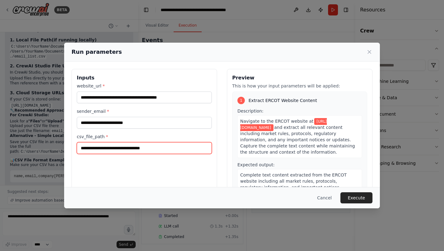
click at [83, 149] on input "**********" at bounding box center [144, 148] width 135 height 12
click at [94, 149] on input "**********" at bounding box center [144, 148] width 135 height 12
click at [107, 148] on input "**********" at bounding box center [144, 148] width 135 height 12
click at [125, 149] on input "**********" at bounding box center [144, 148] width 135 height 12
type input "**********"
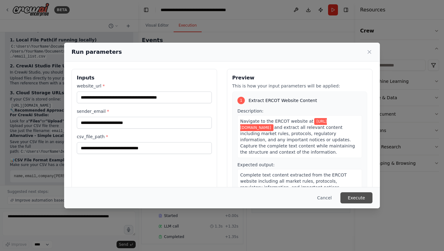
click at [356, 197] on button "Execute" at bounding box center [357, 197] width 32 height 11
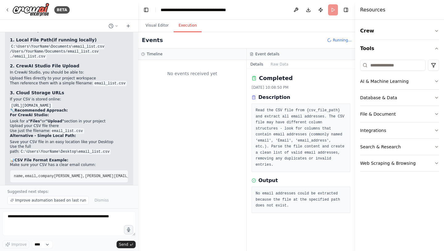
scroll to position [0, 0]
click at [160, 26] on button "Visual Editor" at bounding box center [157, 25] width 33 height 13
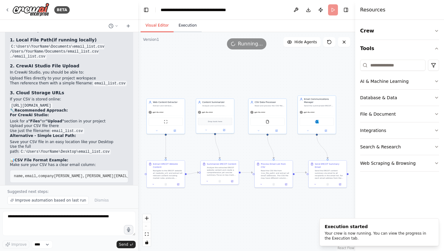
click at [187, 27] on button "Execution" at bounding box center [188, 25] width 28 height 13
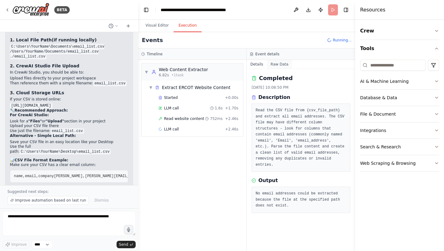
click at [281, 64] on button "Raw Data" at bounding box center [279, 64] width 25 height 9
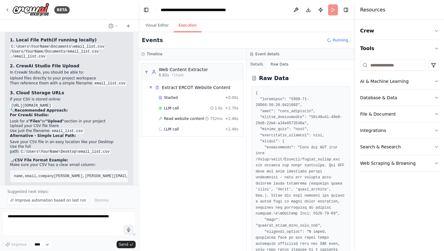
click at [258, 65] on button "Details" at bounding box center [257, 64] width 20 height 9
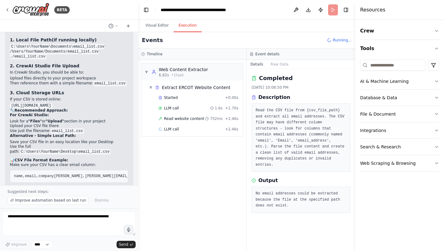
click at [252, 54] on icon at bounding box center [251, 54] width 1 height 0
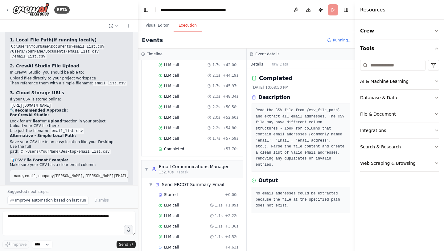
scroll to position [436, 0]
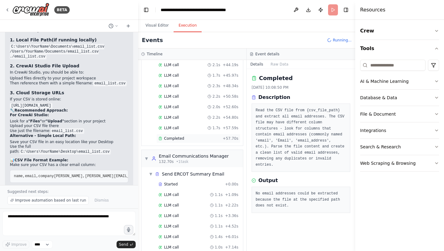
click at [176, 139] on span "Completed" at bounding box center [174, 138] width 20 height 5
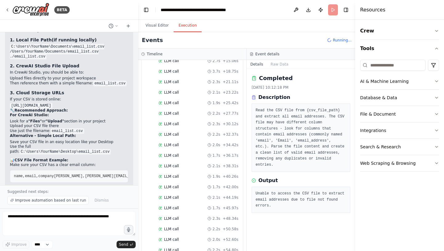
scroll to position [303, 0]
click at [160, 29] on button "Visual Editor" at bounding box center [157, 25] width 33 height 13
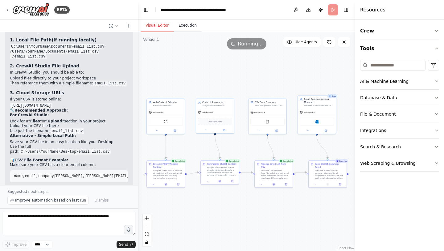
click at [186, 27] on button "Execution" at bounding box center [188, 25] width 28 height 13
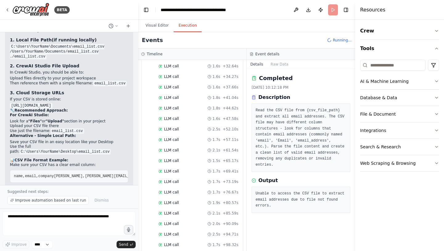
scroll to position [866, 0]
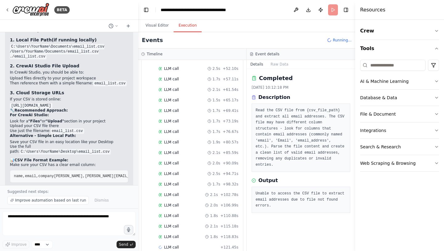
click at [343, 41] on span "Running..." at bounding box center [342, 40] width 19 height 5
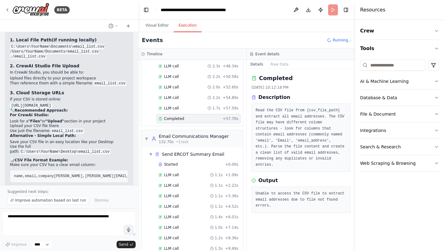
scroll to position [456, 0]
click at [187, 139] on span "• 1 task" at bounding box center [182, 141] width 12 height 5
click at [163, 25] on button "Visual Editor" at bounding box center [157, 25] width 33 height 13
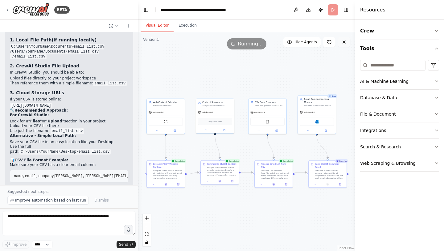
click at [347, 43] on button at bounding box center [344, 42] width 12 height 10
click at [346, 43] on icon at bounding box center [344, 42] width 2 height 2
click at [337, 169] on div "Send the ERCOT content summary via email to all recipients in the email list. F…" at bounding box center [330, 173] width 30 height 10
click at [275, 70] on div ".deletable-edge-delete-btn { width: 20px; height: 20px; border: 0px solid #ffff…" at bounding box center [246, 141] width 217 height 218
click at [189, 25] on button "Execution" at bounding box center [188, 25] width 28 height 13
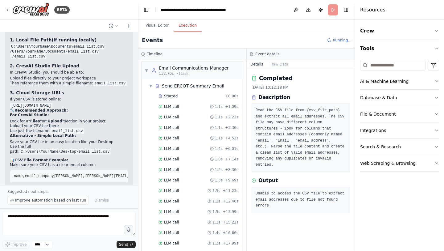
scroll to position [524, 0]
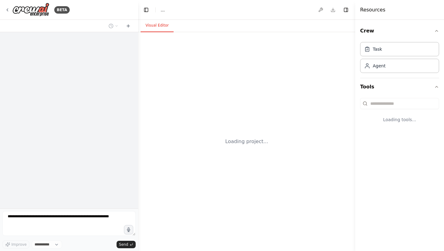
select select "****"
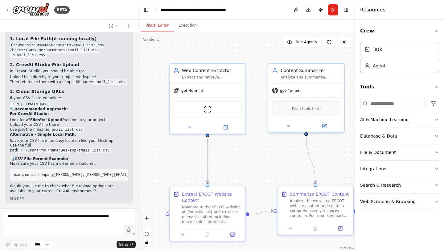
scroll to position [2124, 0]
click at [229, 167] on div ".deletable-edge-delete-btn { width: 20px; height: 20px; border: 0px solid #ffff…" at bounding box center [246, 141] width 217 height 218
click at [147, 234] on icon "fit view" at bounding box center [147, 233] width 4 height 3
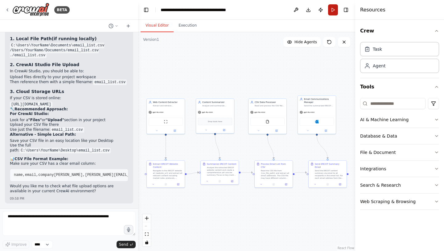
click at [334, 9] on button "Run" at bounding box center [333, 9] width 10 height 11
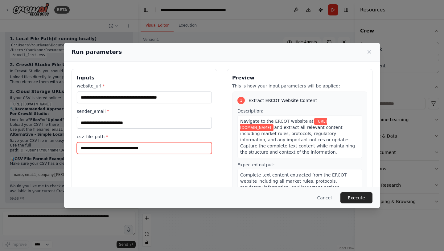
click at [82, 148] on input "**********" at bounding box center [144, 148] width 135 height 12
click at [97, 149] on input "**********" at bounding box center [144, 148] width 135 height 12
click at [109, 149] on input "**********" at bounding box center [144, 148] width 135 height 12
click at [126, 149] on input "**********" at bounding box center [144, 148] width 135 height 12
type input "**********"
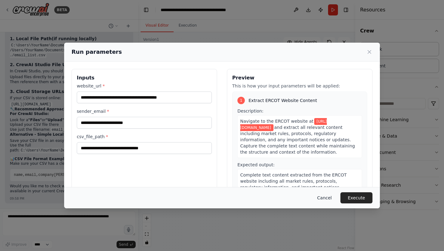
click at [324, 196] on button "Cancel" at bounding box center [325, 197] width 24 height 11
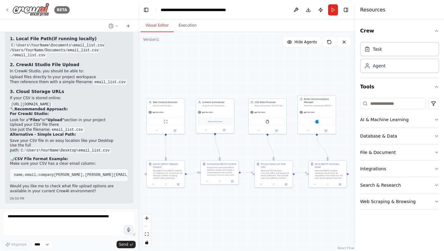
click at [33, 10] on img at bounding box center [30, 10] width 37 height 14
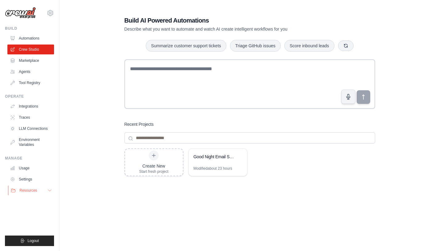
click at [50, 190] on icon at bounding box center [49, 190] width 3 height 2
click at [47, 193] on icon at bounding box center [49, 190] width 5 height 5
click at [27, 116] on link "Traces" at bounding box center [31, 117] width 47 height 10
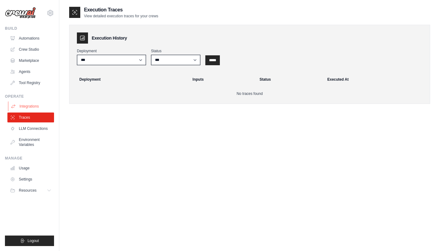
click at [29, 106] on link "Integrations" at bounding box center [31, 106] width 47 height 10
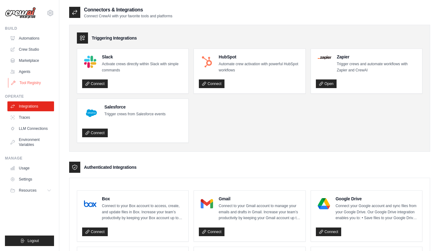
click at [35, 84] on link "Tool Registry" at bounding box center [31, 83] width 47 height 10
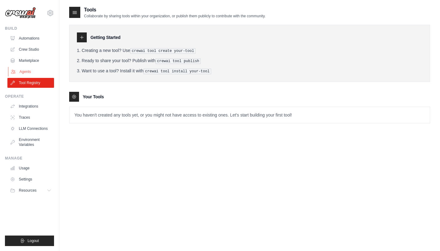
click at [28, 72] on link "Agents" at bounding box center [31, 72] width 47 height 10
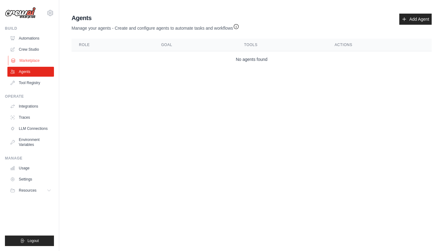
click at [32, 61] on link "Marketplace" at bounding box center [31, 61] width 47 height 10
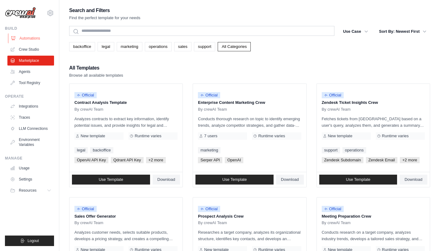
click at [33, 35] on link "Automations" at bounding box center [31, 38] width 47 height 10
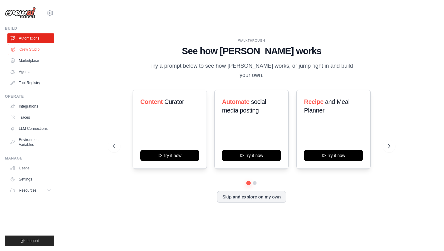
click at [35, 51] on link "Crew Studio" at bounding box center [31, 49] width 47 height 10
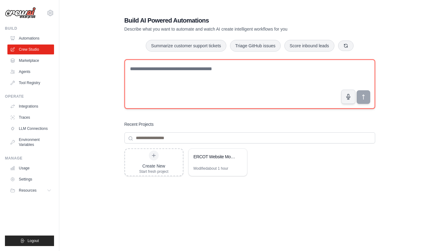
click at [193, 83] on textarea at bounding box center [249, 83] width 251 height 49
click at [283, 89] on textarea at bounding box center [249, 83] width 251 height 49
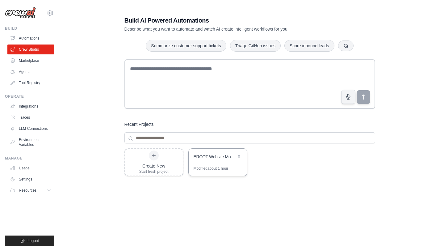
click at [206, 166] on div "Modified about 1 hour" at bounding box center [210, 168] width 35 height 5
click at [13, 28] on div "Build" at bounding box center [29, 28] width 49 height 5
click at [52, 14] on icon at bounding box center [50, 12] width 7 height 7
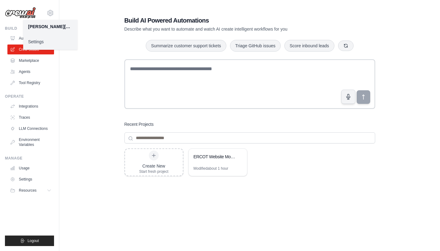
click at [39, 43] on link "Settings" at bounding box center [50, 41] width 54 height 11
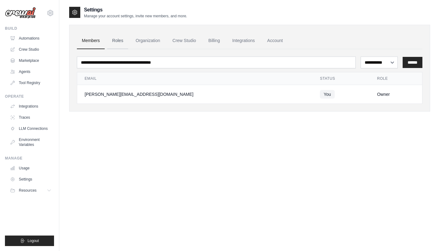
click at [115, 42] on link "Roles" at bounding box center [117, 40] width 21 height 17
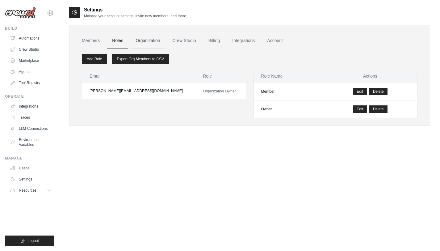
click at [148, 44] on link "Organization" at bounding box center [148, 40] width 34 height 17
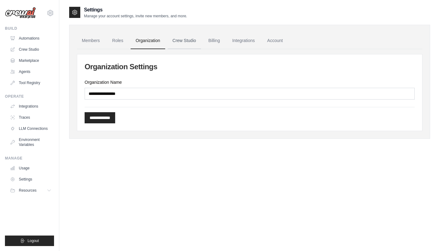
click at [180, 42] on link "Crew Studio" at bounding box center [184, 40] width 33 height 17
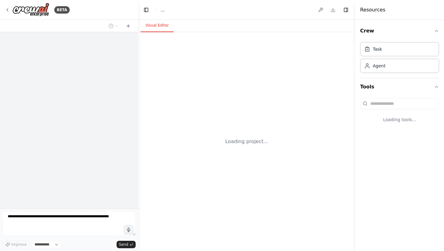
select select "****"
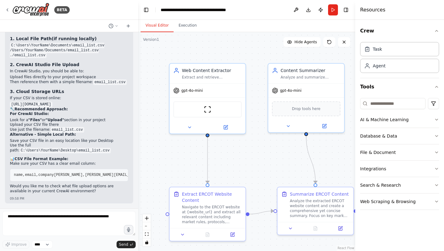
scroll to position [2124, 0]
click at [147, 234] on icon "fit view" at bounding box center [147, 233] width 4 height 3
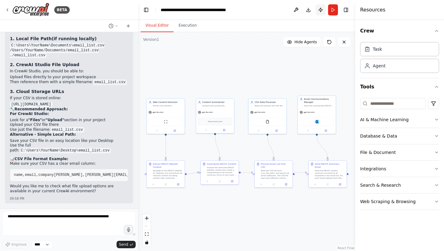
click at [319, 11] on button "Publish" at bounding box center [321, 9] width 10 height 11
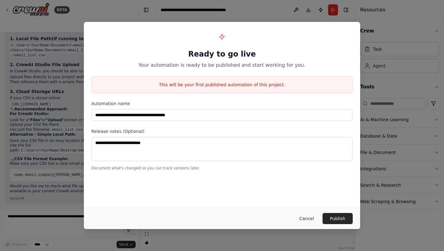
click at [313, 218] on button "Cancel" at bounding box center [307, 218] width 24 height 11
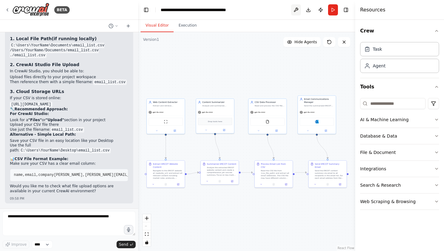
click at [297, 11] on button at bounding box center [296, 9] width 10 height 11
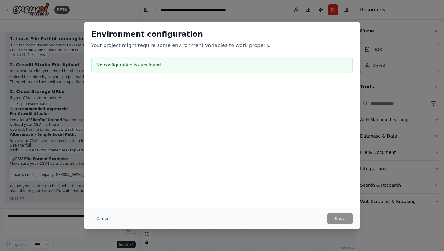
click at [102, 221] on button "Cancel" at bounding box center [103, 218] width 24 height 11
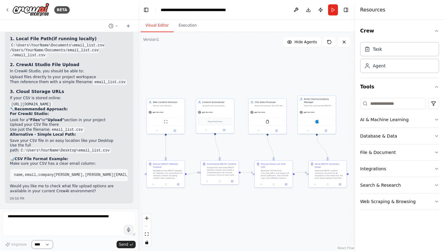
click at [50, 245] on select "****" at bounding box center [42, 244] width 21 height 8
click at [146, 242] on icon "toggle interactivity" at bounding box center [146, 242] width 3 height 4
click at [149, 243] on button "toggle interactivity" at bounding box center [147, 242] width 8 height 8
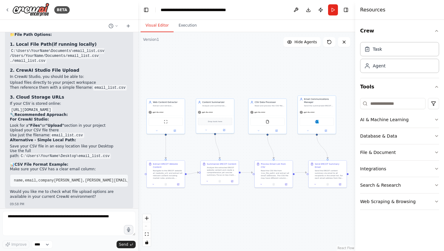
scroll to position [2083, 0]
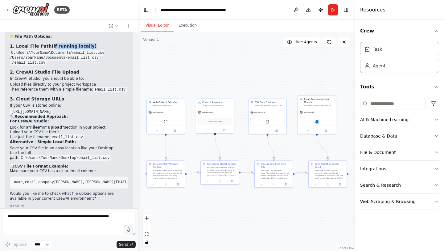
drag, startPoint x: 49, startPoint y: 69, endPoint x: 85, endPoint y: 71, distance: 35.5
click at [85, 49] on h3 "1. Local File Path (if running locally)" at bounding box center [69, 46] width 118 height 6
click at [51, 222] on textarea at bounding box center [68, 223] width 133 height 25
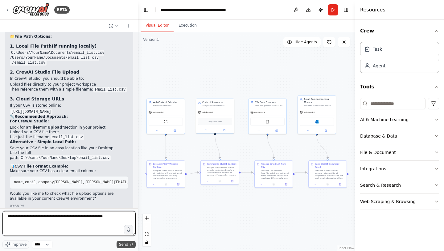
type textarea "**********"
click at [122, 242] on span "Send" at bounding box center [123, 244] width 9 height 5
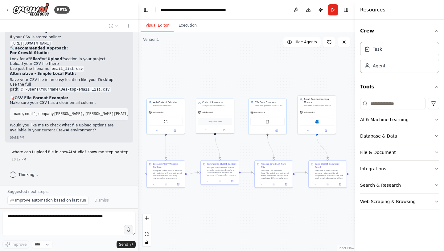
scroll to position [2185, 0]
click at [196, 114] on span "Jane Smith,jane@example.com,XYZ Inc" at bounding box center [266, 114] width 140 height 4
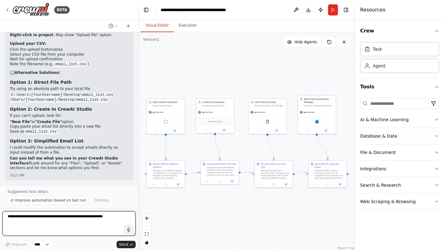
scroll to position [2413, 0]
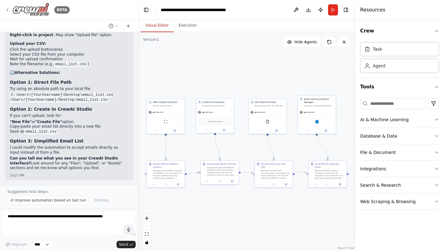
click at [38, 10] on img at bounding box center [30, 10] width 37 height 14
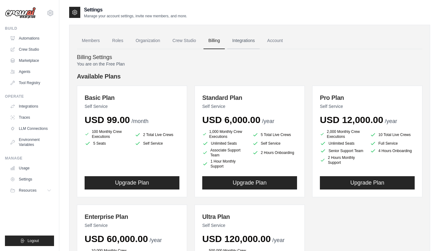
click at [248, 39] on link "Integrations" at bounding box center [243, 40] width 32 height 17
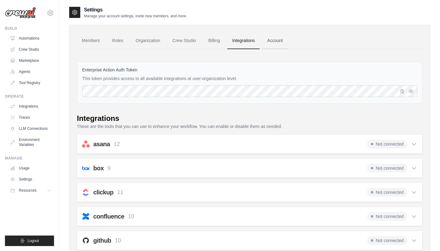
click at [272, 39] on link "Account" at bounding box center [275, 40] width 26 height 17
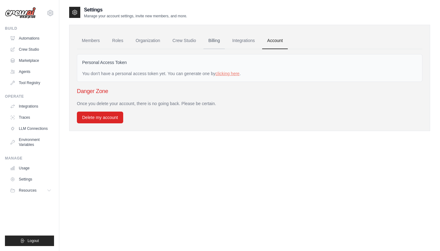
click at [217, 42] on link "Billing" at bounding box center [213, 40] width 21 height 17
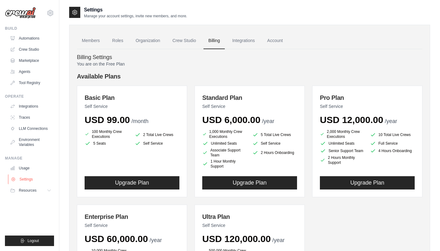
click at [24, 178] on link "Settings" at bounding box center [31, 179] width 47 height 10
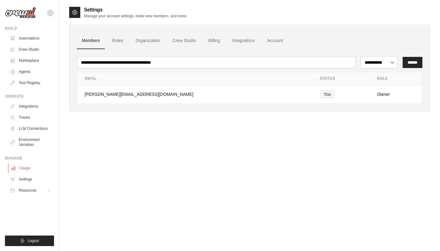
click at [24, 168] on link "Usage" at bounding box center [31, 168] width 47 height 10
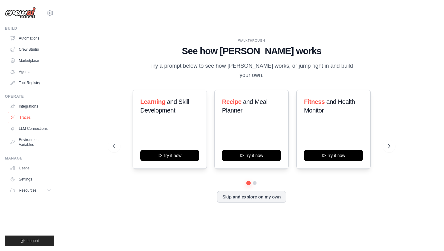
click at [26, 115] on link "Traces" at bounding box center [31, 117] width 47 height 10
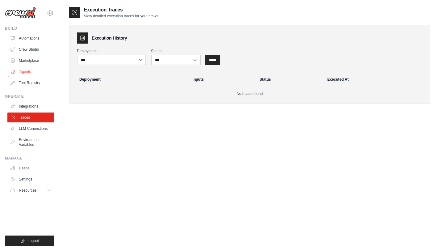
click at [26, 72] on link "Agents" at bounding box center [31, 72] width 47 height 10
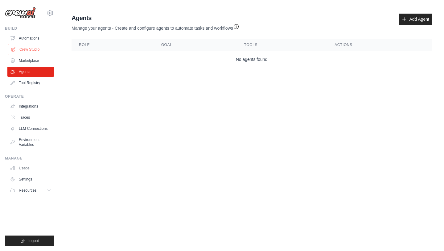
click at [28, 48] on link "Crew Studio" at bounding box center [31, 49] width 47 height 10
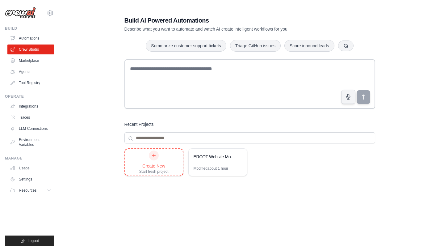
click at [150, 155] on div at bounding box center [154, 155] width 10 height 10
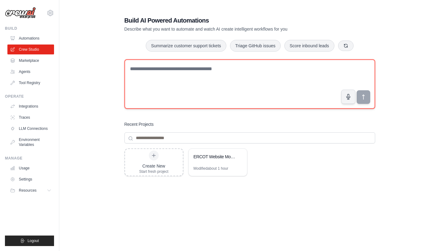
click at [219, 81] on textarea at bounding box center [249, 83] width 251 height 49
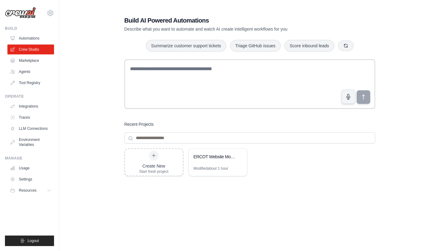
click at [135, 4] on main "Build AI Powered Automations Describe what you want to automate and watch AI cr…" at bounding box center [249, 131] width 380 height 263
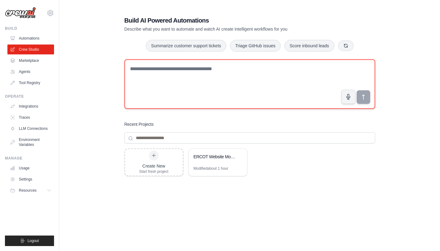
click at [269, 76] on textarea at bounding box center [249, 83] width 251 height 49
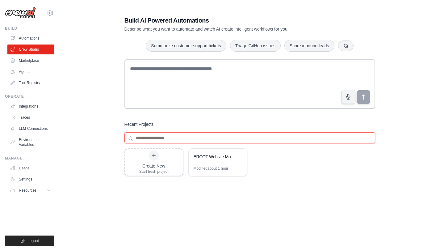
click at [186, 139] on input at bounding box center [249, 137] width 251 height 11
type input "*"
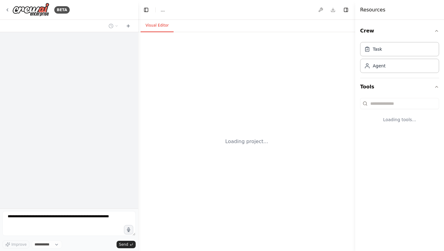
select select "****"
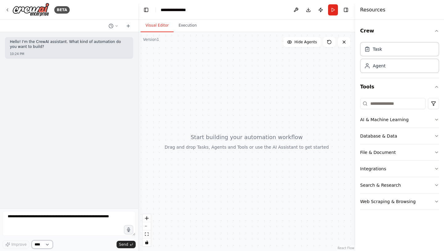
click at [52, 243] on select "****" at bounding box center [42, 244] width 21 height 8
click at [189, 25] on button "Execution" at bounding box center [188, 25] width 28 height 13
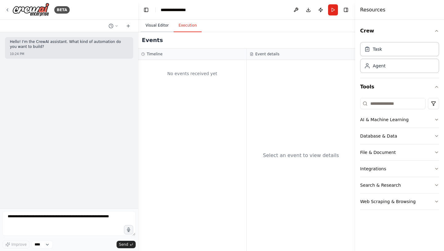
click at [162, 28] on button "Visual Editor" at bounding box center [157, 25] width 33 height 13
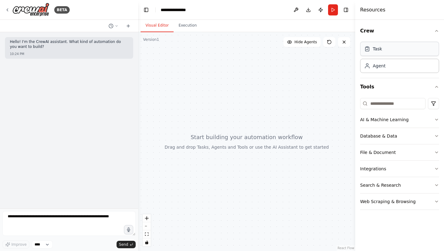
click at [383, 52] on div "Task" at bounding box center [399, 49] width 79 height 14
click at [383, 70] on div "Agent" at bounding box center [399, 65] width 79 height 14
click at [389, 106] on input at bounding box center [392, 103] width 65 height 11
click at [433, 105] on html "**********" at bounding box center [222, 125] width 444 height 251
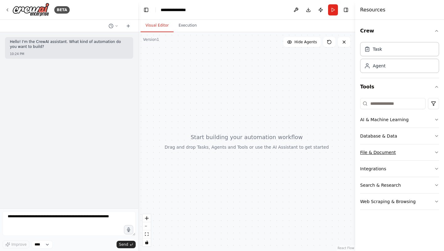
click at [406, 154] on button "File & Document" at bounding box center [399, 152] width 79 height 16
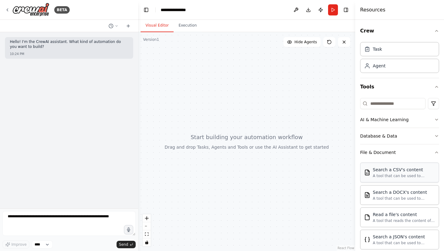
click at [400, 175] on div "A tool that can be used to semantic search a query from a CSV's content." at bounding box center [404, 175] width 62 height 5
click at [390, 172] on div "Search a CSV's content A tool that can be used to semantic search a query from …" at bounding box center [404, 172] width 62 height 12
click at [391, 170] on div "Search a CSV's content" at bounding box center [404, 169] width 62 height 6
click at [387, 196] on div "A tool that can be used to semantic search a query from a DOCX's content." at bounding box center [404, 197] width 62 height 5
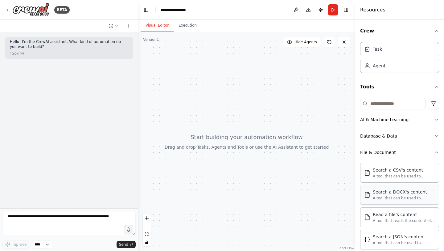
click at [387, 196] on div "A tool that can be used to semantic search a query from a DOCX's content." at bounding box center [404, 197] width 62 height 5
click at [267, 137] on div at bounding box center [246, 141] width 217 height 218
click at [192, 26] on button "Execution" at bounding box center [188, 25] width 28 height 13
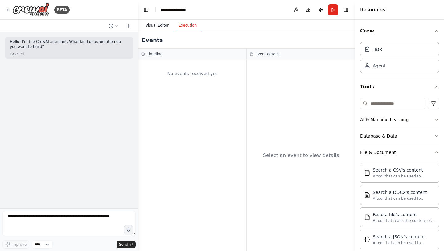
click at [164, 24] on button "Visual Editor" at bounding box center [157, 25] width 33 height 13
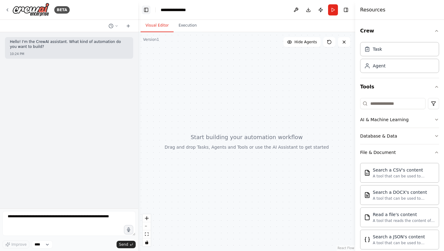
click at [147, 12] on button "Toggle Left Sidebar" at bounding box center [146, 10] width 9 height 9
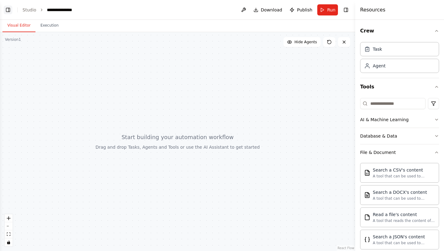
click at [8, 11] on button "Toggle Left Sidebar" at bounding box center [8, 10] width 9 height 9
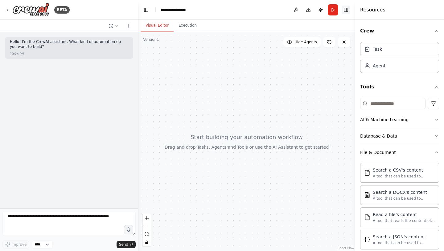
click at [346, 10] on button "Toggle Right Sidebar" at bounding box center [346, 10] width 9 height 9
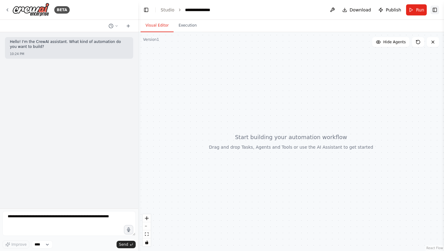
click at [437, 11] on button "Toggle Right Sidebar" at bounding box center [435, 10] width 9 height 9
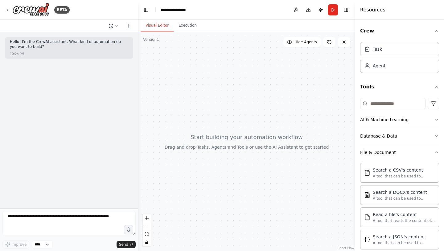
click at [116, 26] on icon at bounding box center [117, 26] width 4 height 4
click at [116, 26] on div at bounding box center [69, 125] width 138 height 251
click at [37, 11] on img at bounding box center [30, 10] width 37 height 14
